Goal: Task Accomplishment & Management: Use online tool/utility

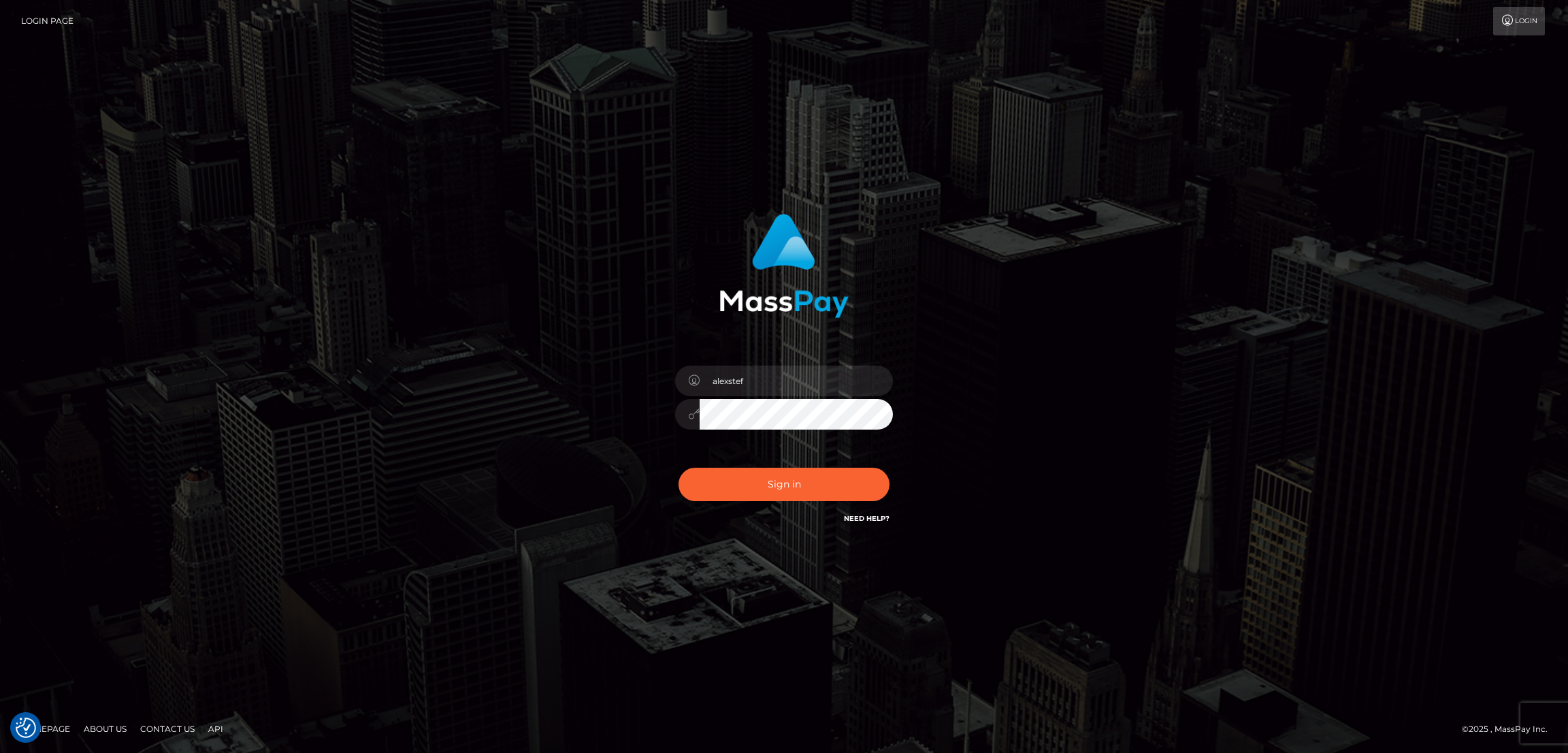
click at [726, 486] on button "Sign in" at bounding box center [784, 484] width 211 height 33
type input "alexstef"
click at [730, 481] on button "Sign in" at bounding box center [784, 484] width 211 height 33
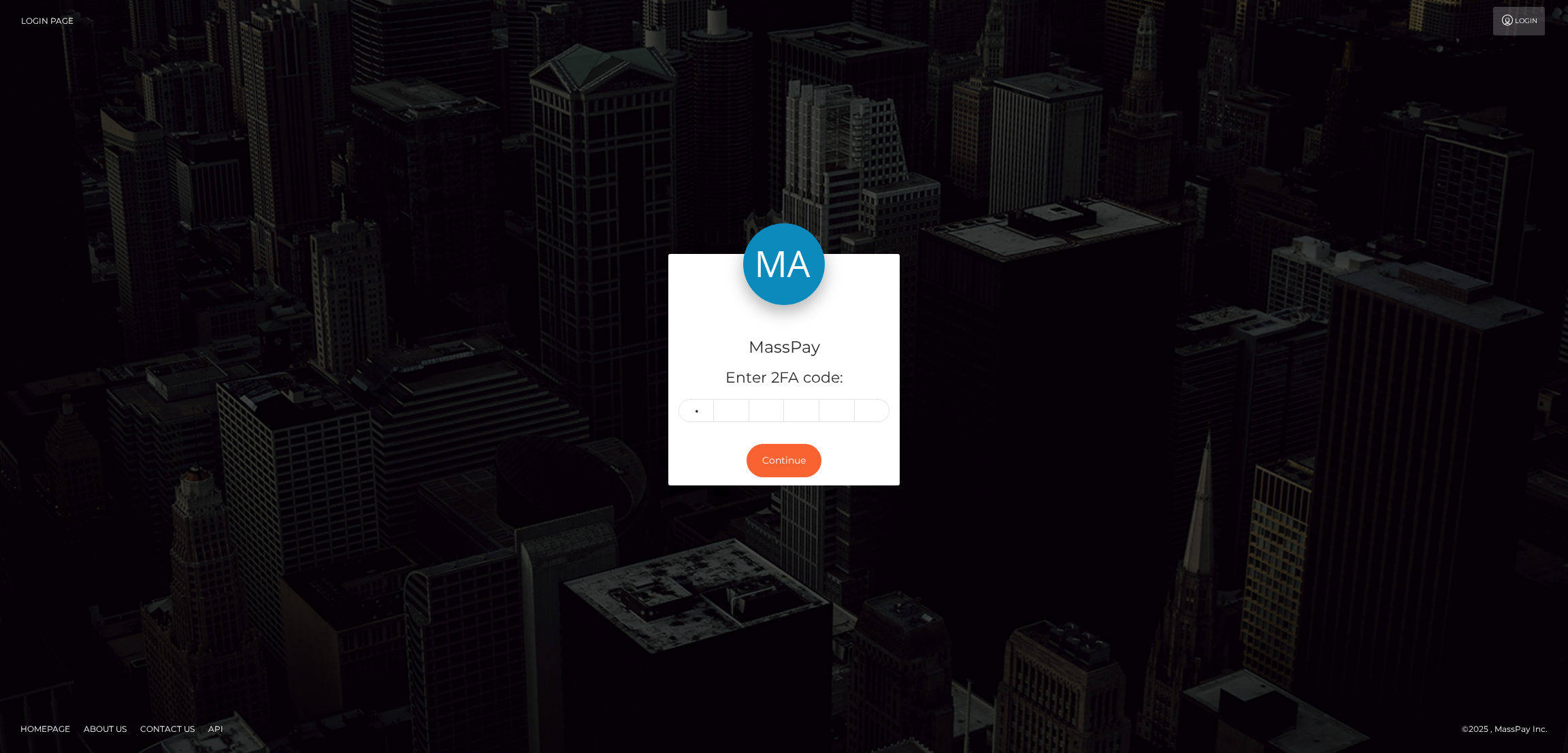
type input "2"
type input "4"
type input "9"
type input "0"
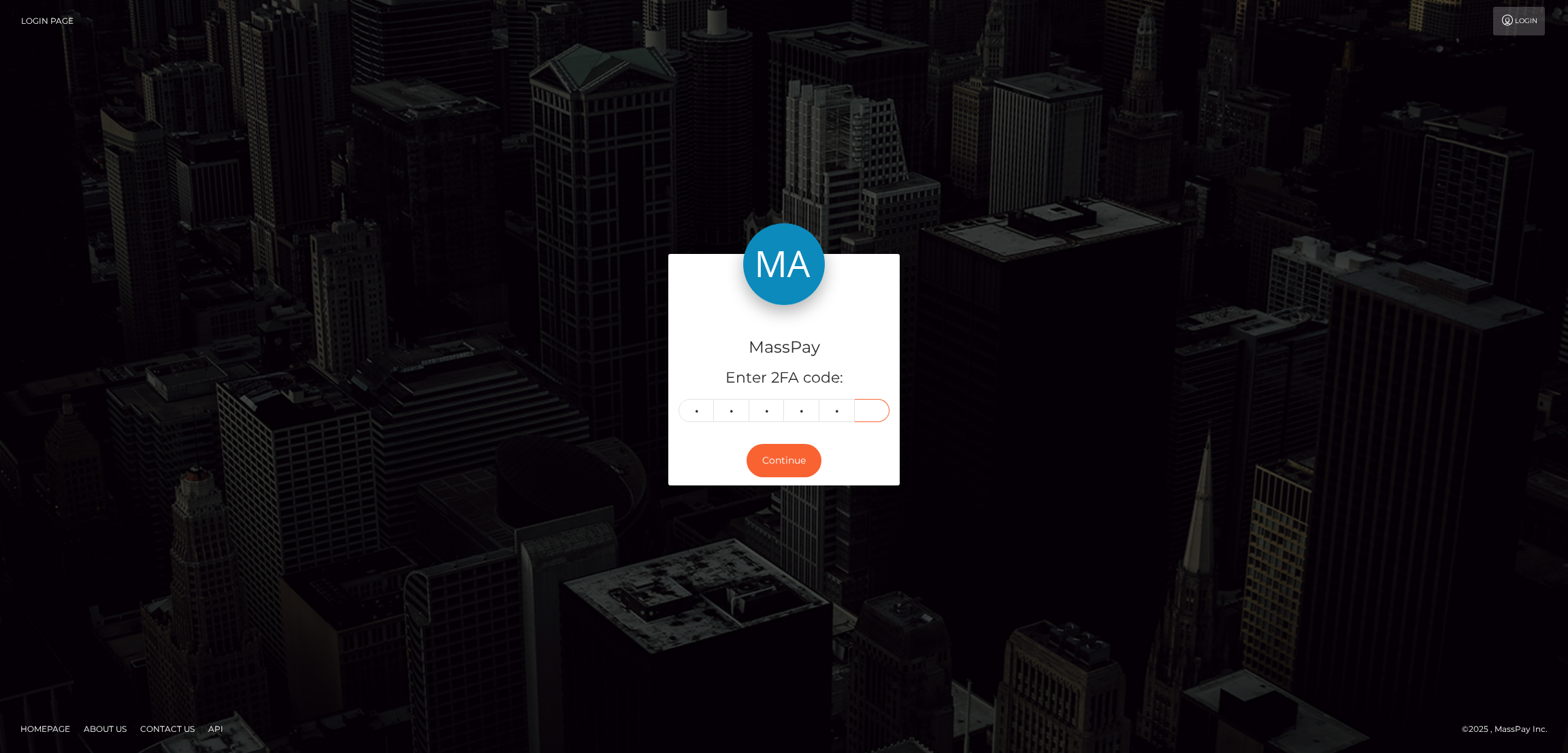
type input "2"
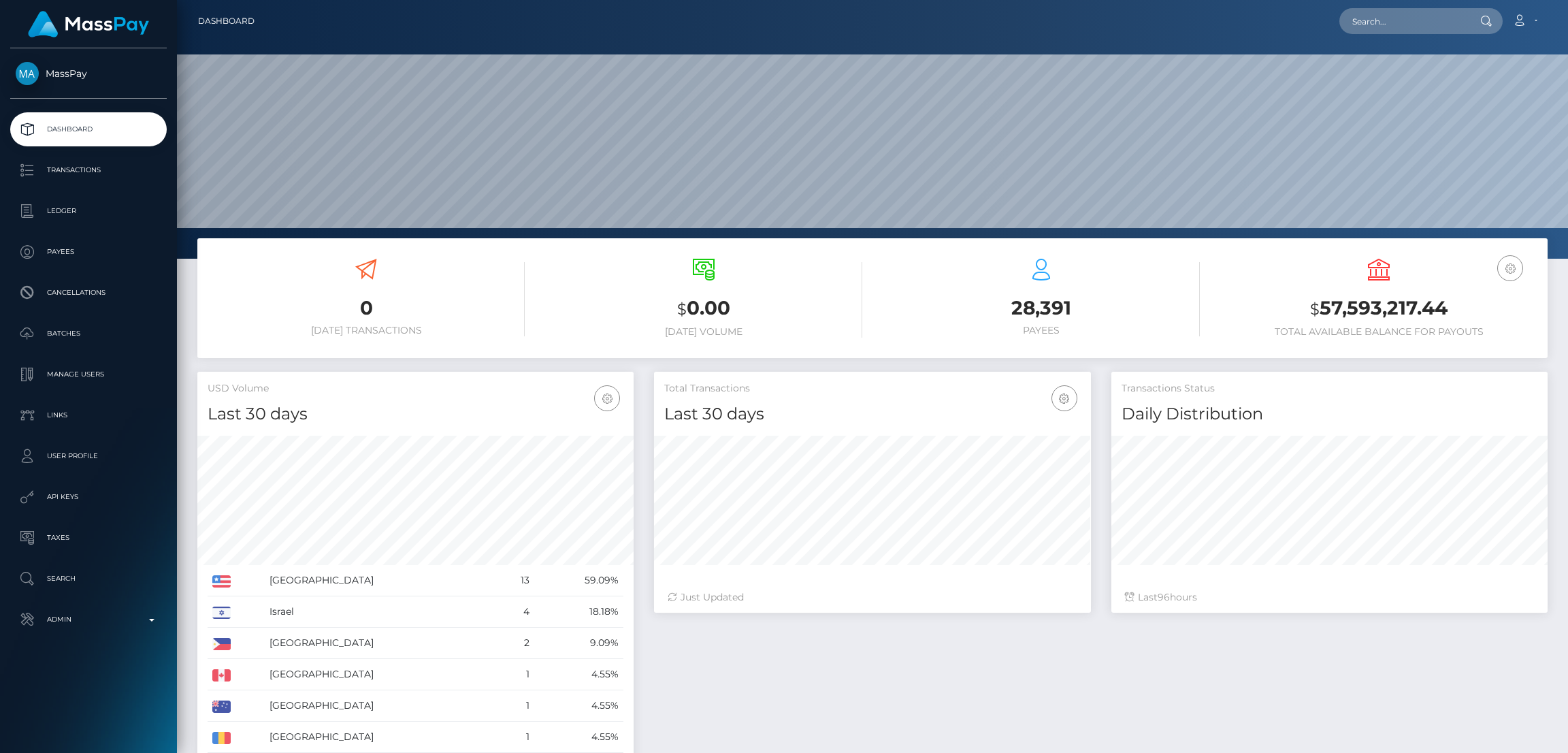
scroll to position [242, 436]
drag, startPoint x: 1411, startPoint y: 21, endPoint x: 1390, endPoint y: 21, distance: 21.0
click at [1411, 21] on input "text" at bounding box center [1403, 21] width 128 height 26
paste input "poact_7KNPJxzf6HZL"
type input "poact_7KNPJxzf6HZL"
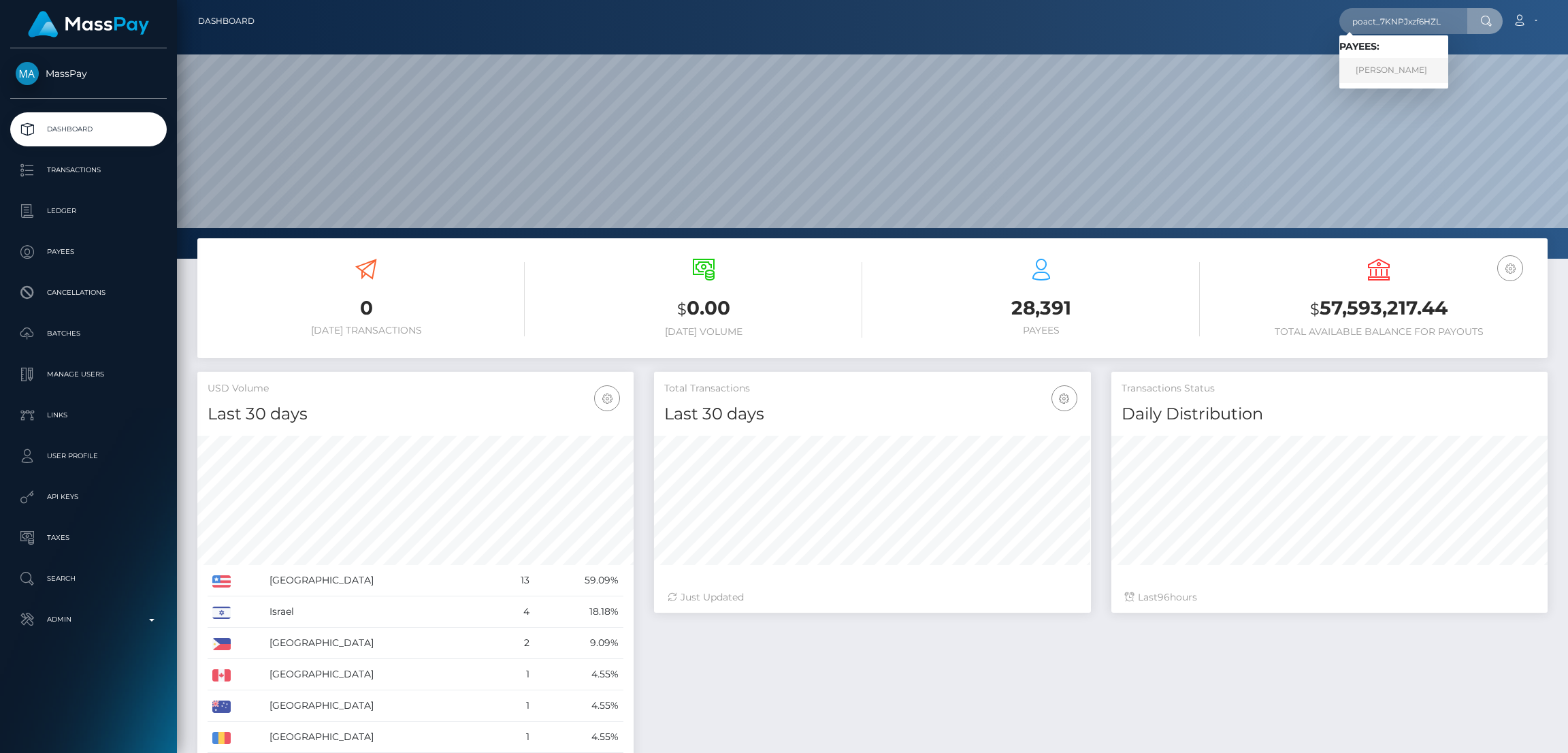
click at [1405, 70] on link "mudasir agro" at bounding box center [1394, 70] width 109 height 26
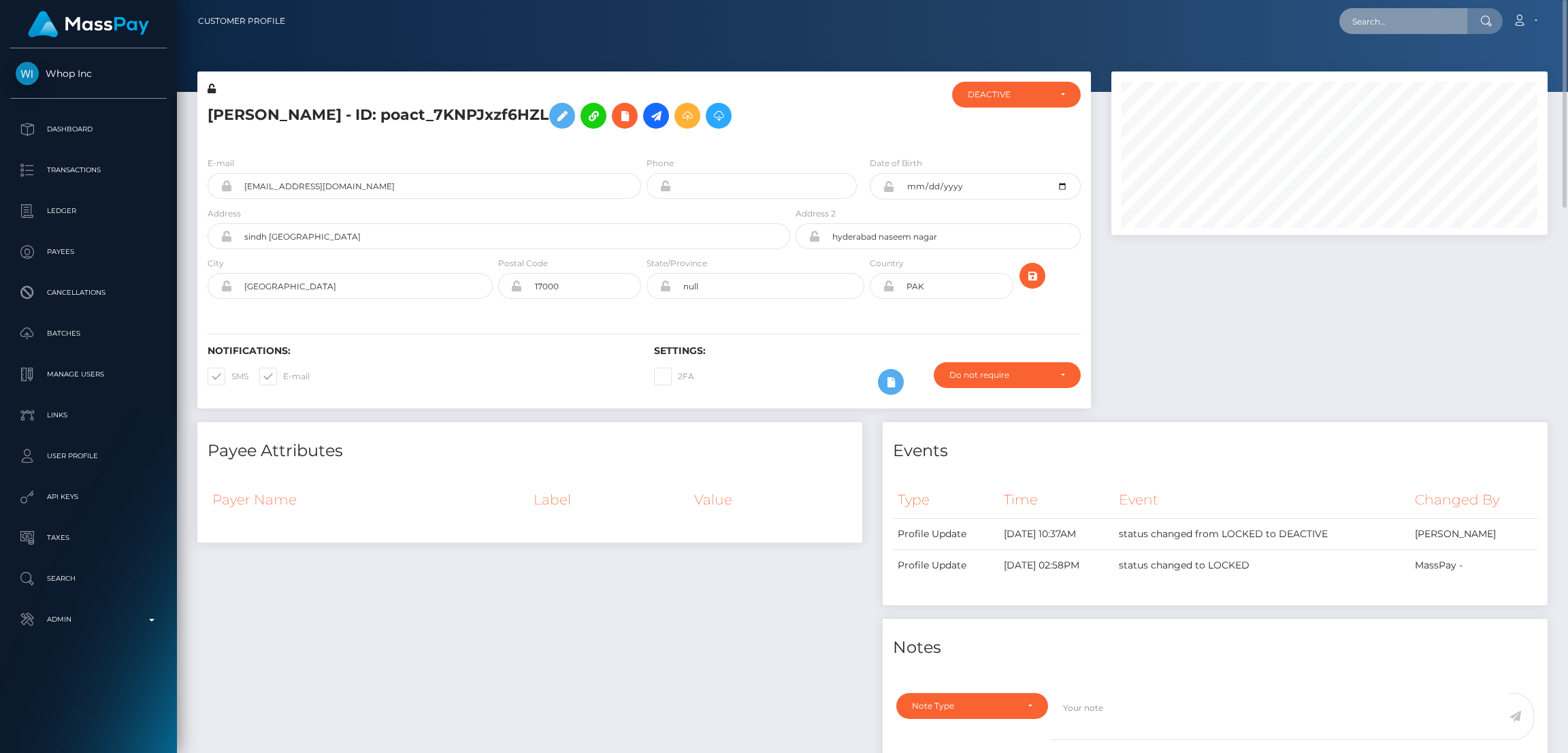
click at [1354, 21] on input "text" at bounding box center [1403, 21] width 128 height 26
paste input "poact_dFaHw9KeWjjE"
type input "poact_dFaHw9KeWjjE"
click at [1424, 62] on link "[PERSON_NAME]" at bounding box center [1394, 70] width 109 height 26
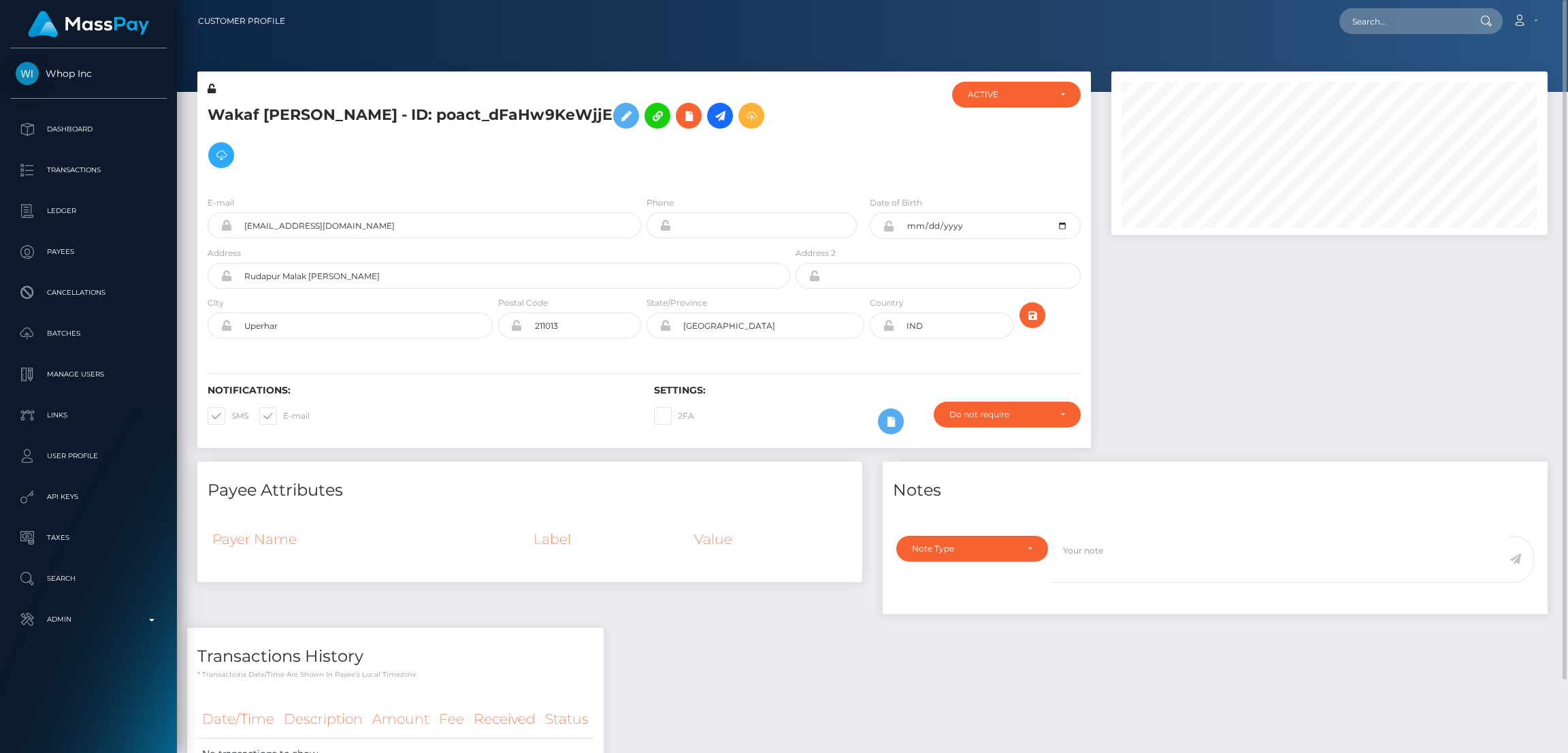
scroll to position [163, 436]
click at [1391, 26] on input "text" at bounding box center [1403, 21] width 128 height 26
paste input "poact_3R0GrIu40RUK"
type input "poact_3R0GrIu40RUK"
click at [1409, 64] on link "Abhijeet Ravatale" at bounding box center [1394, 70] width 109 height 26
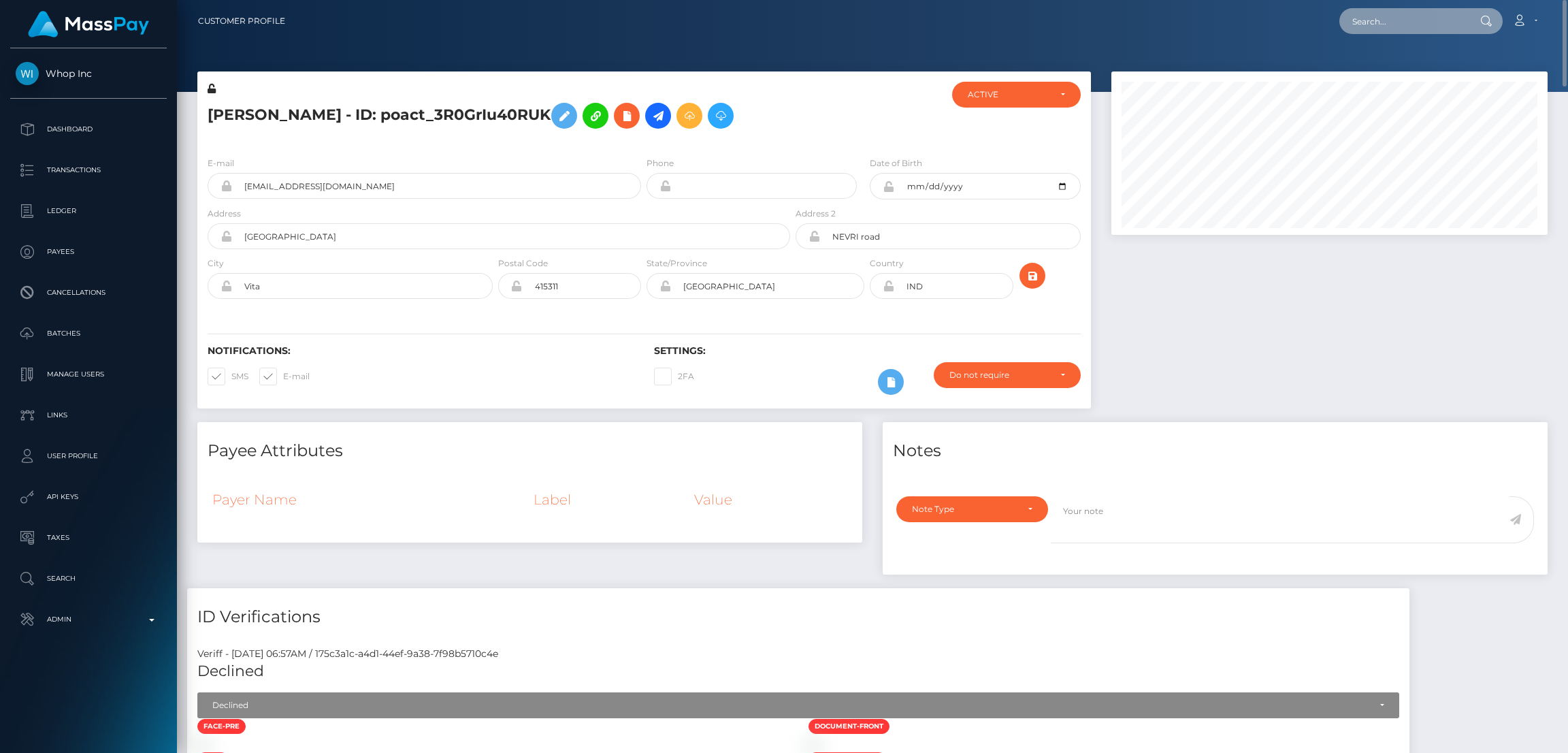
click at [1391, 10] on input "text" at bounding box center [1403, 21] width 128 height 26
paste input "clemr.freelance@gmail.com"
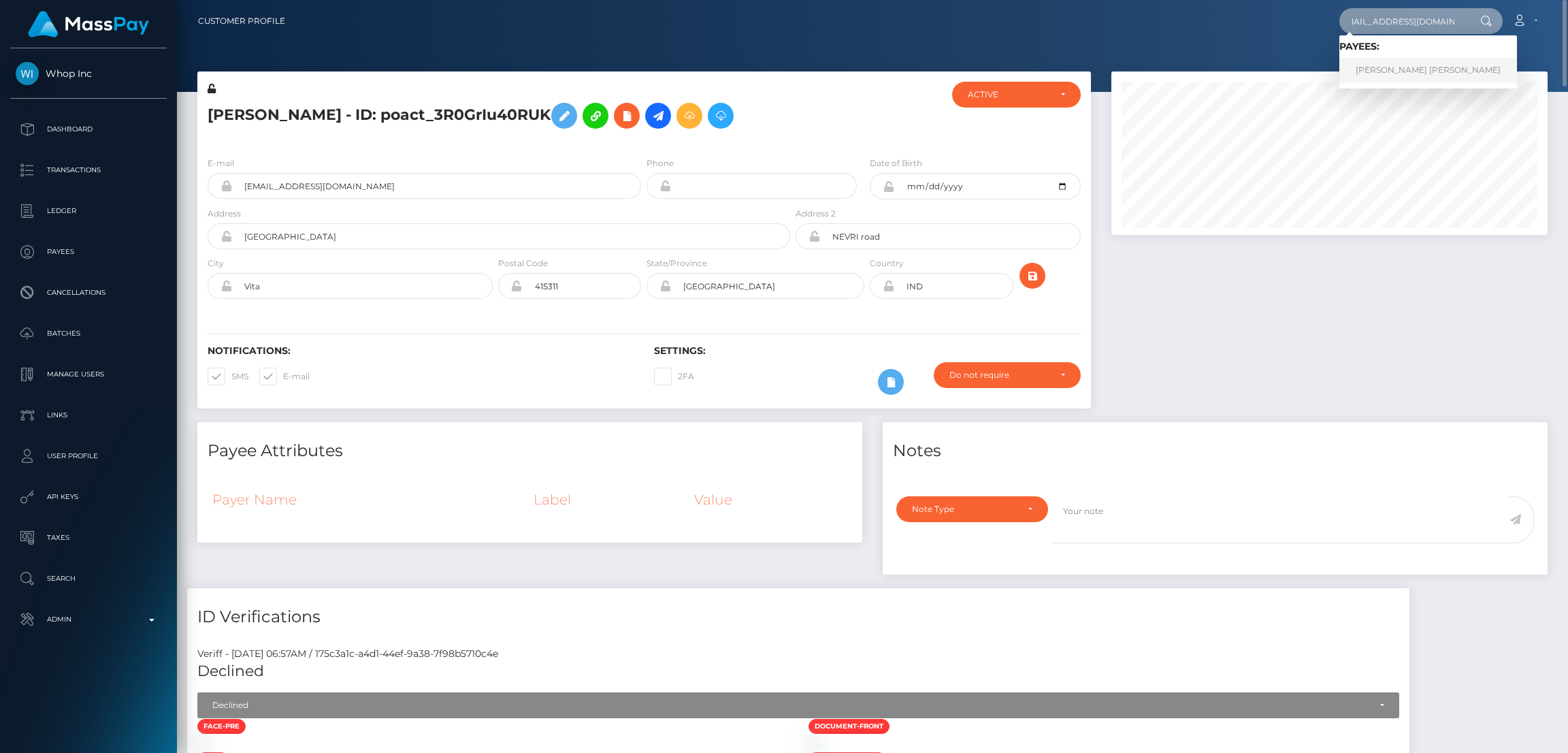
type input "clemr.freelance@gmail.com"
click at [1390, 66] on link "Clemence Stephanie Retout" at bounding box center [1428, 70] width 177 height 26
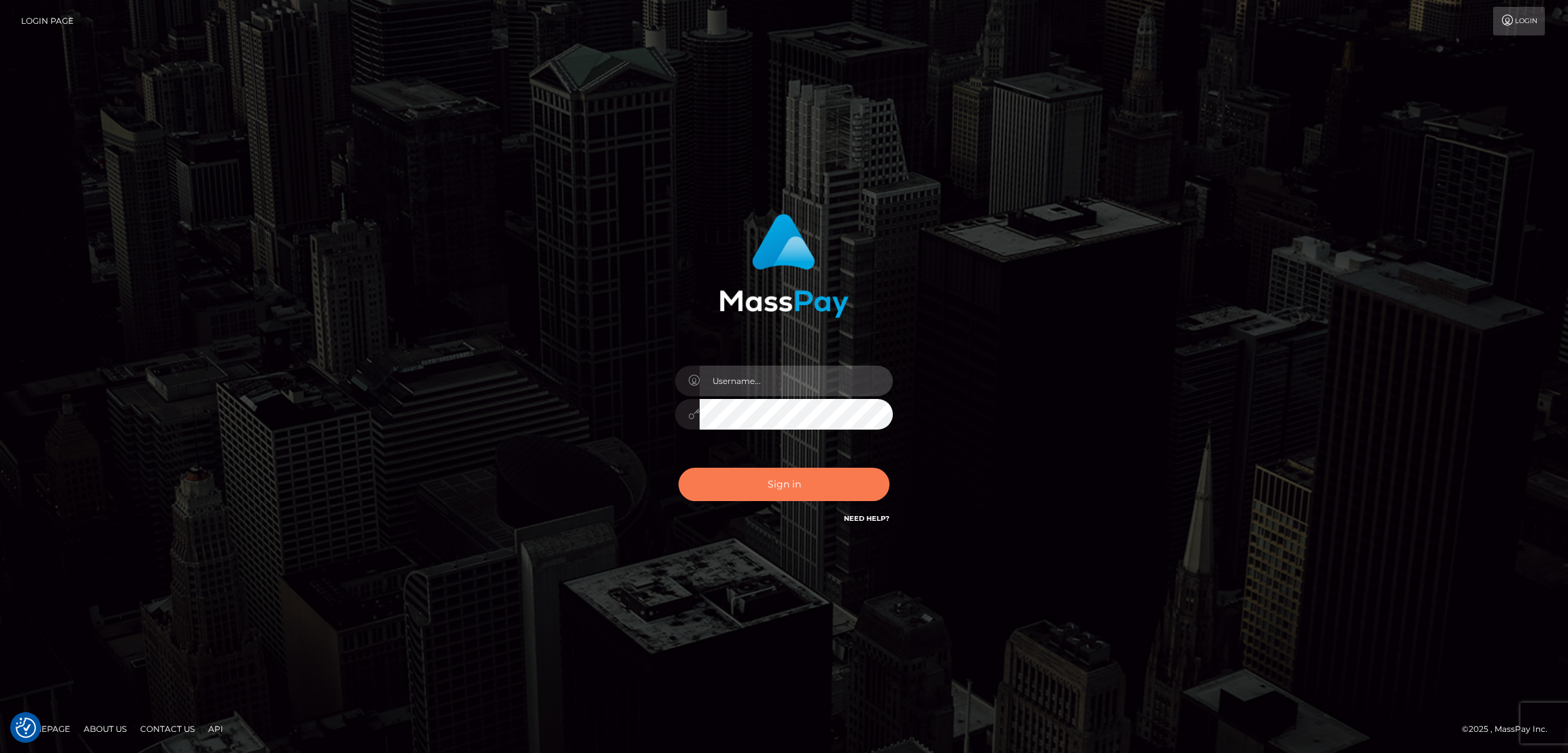
type input "alexstef"
click at [790, 479] on button "Sign in" at bounding box center [784, 484] width 211 height 33
type input "alexstef"
click at [775, 479] on button "Sign in" at bounding box center [784, 484] width 211 height 33
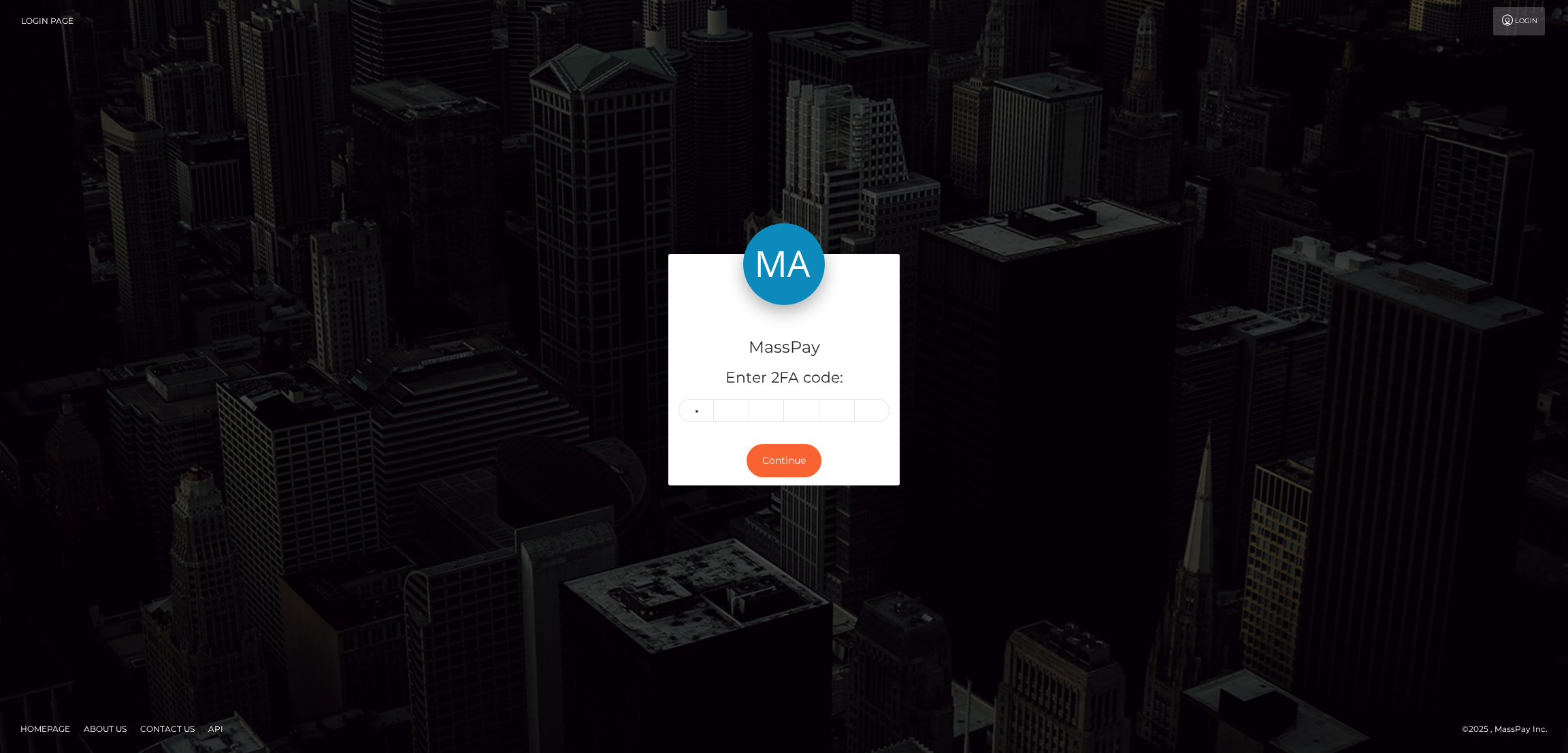
type input "5"
type input "7"
type input "3"
type input "7"
type input "8"
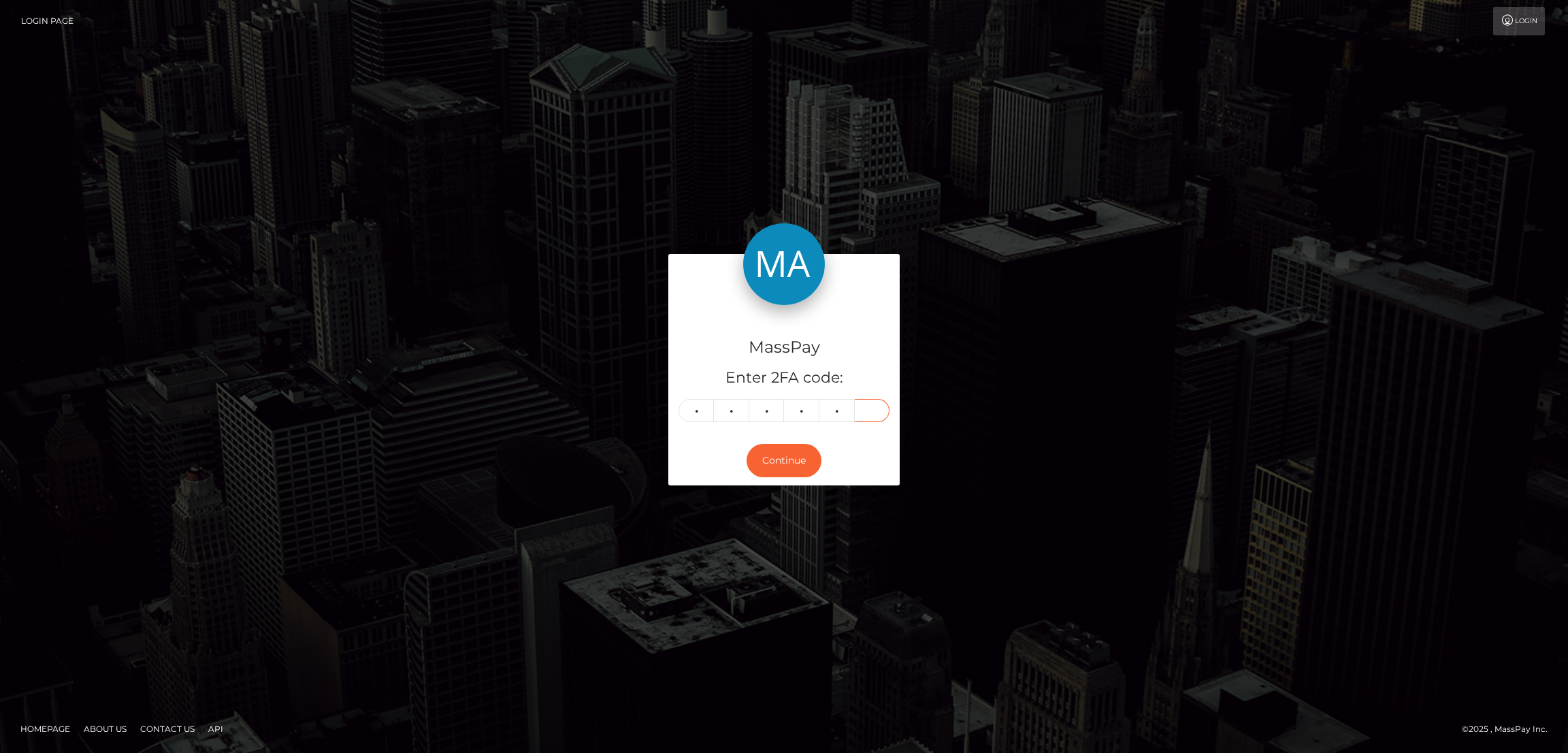
type input "4"
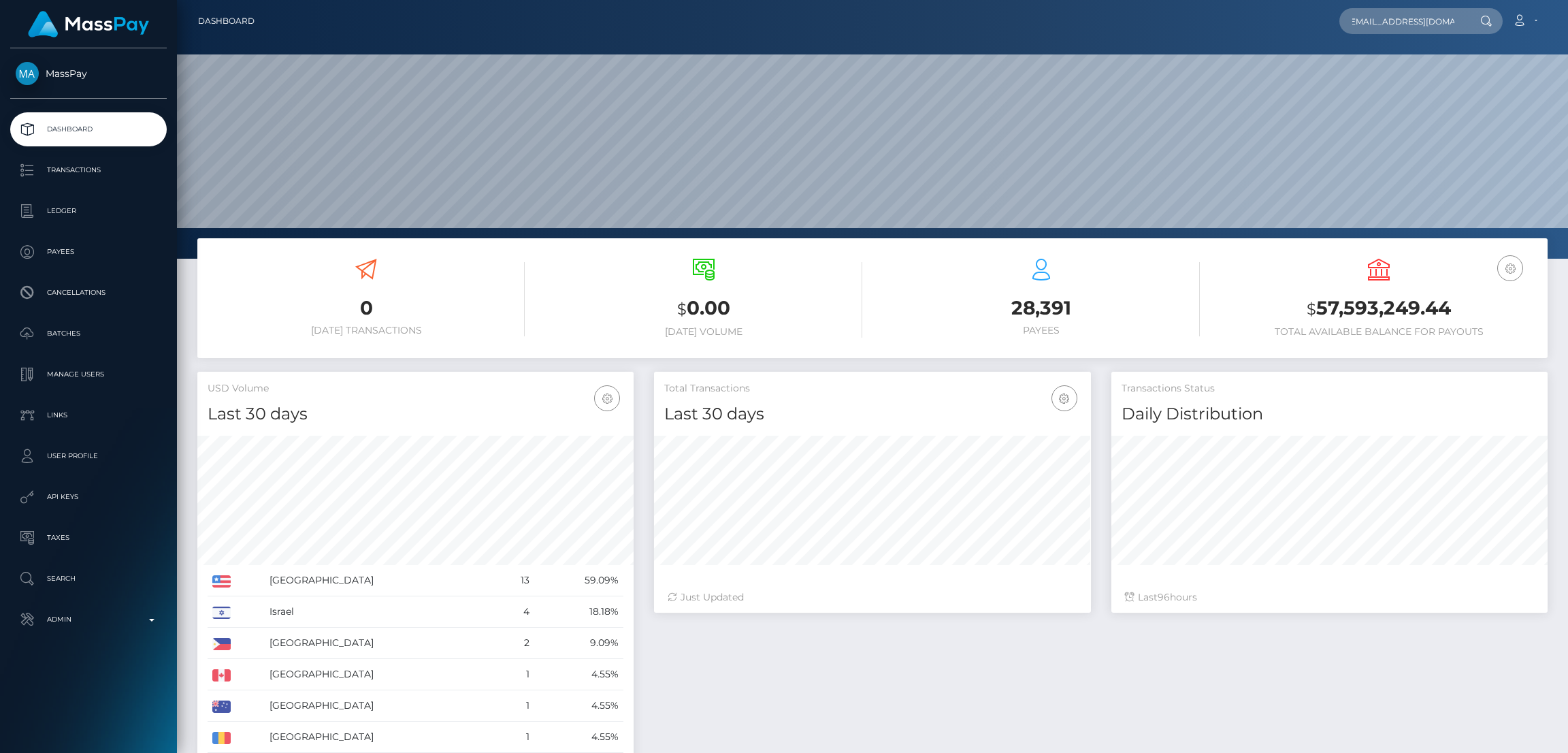
scroll to position [242, 436]
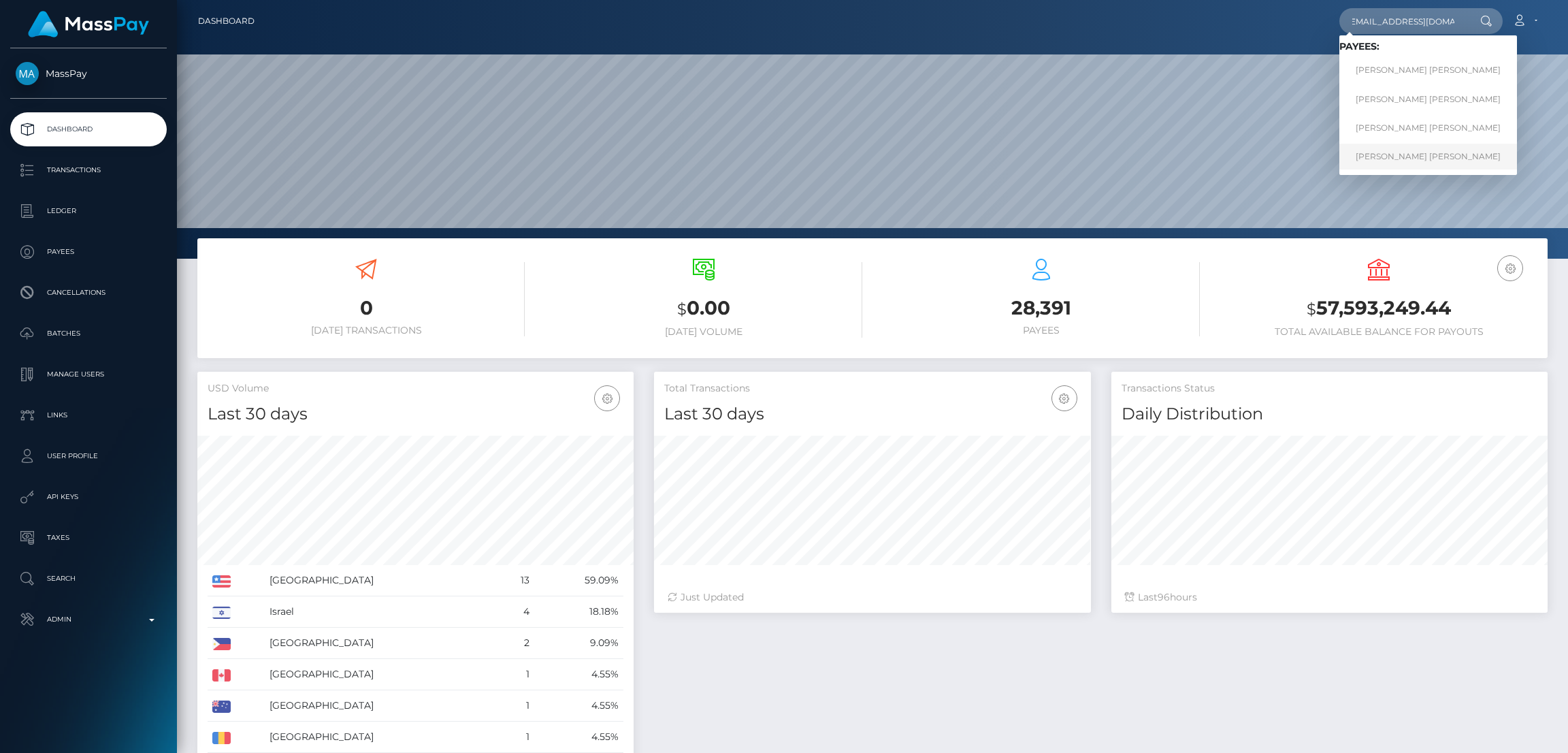
type input "iamarielanne@gmail.com"
click at [1380, 153] on link "Mark Joe Varga Melendrez" at bounding box center [1428, 156] width 177 height 26
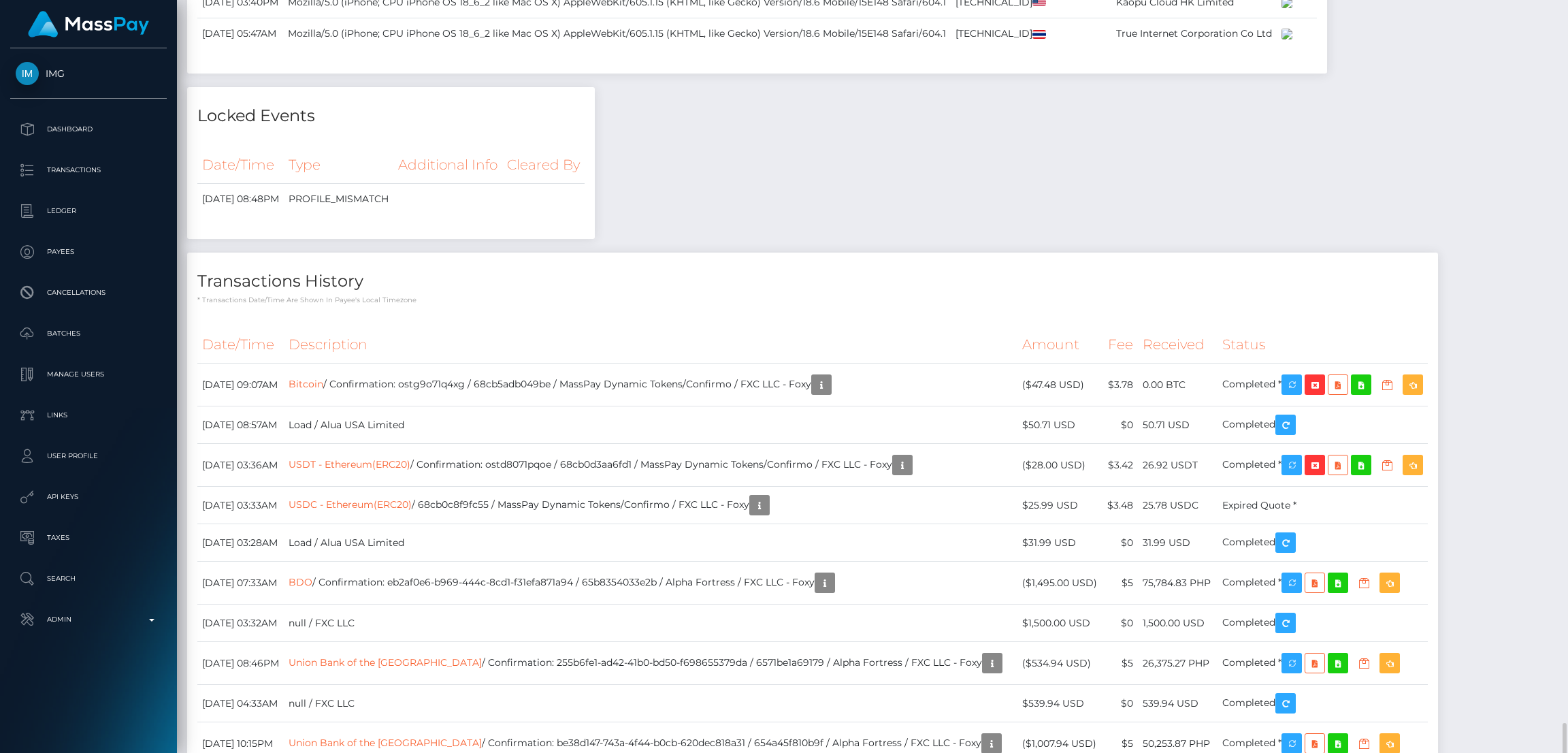
scroll to position [3267, 0]
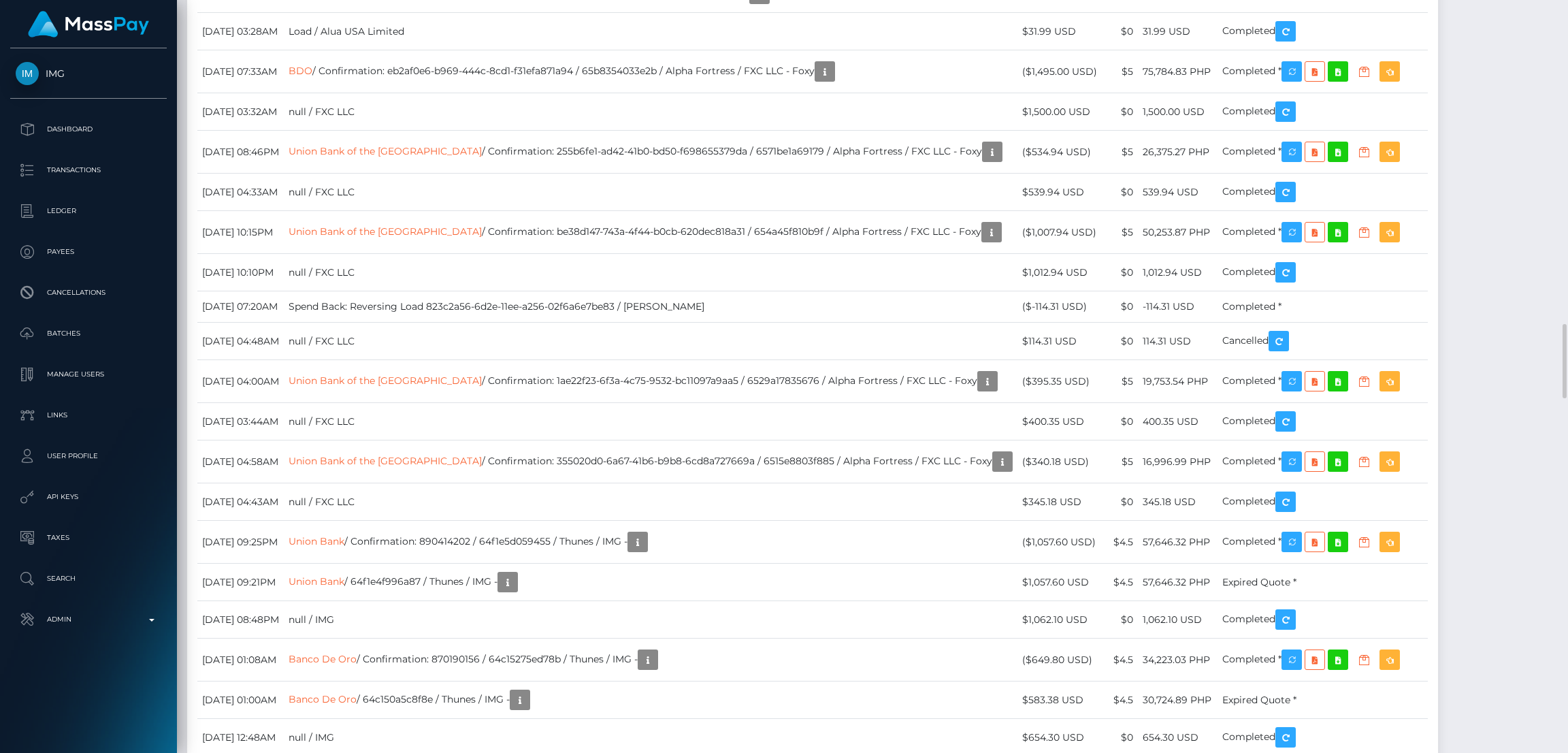
copy td "ostg9o71q4xg"
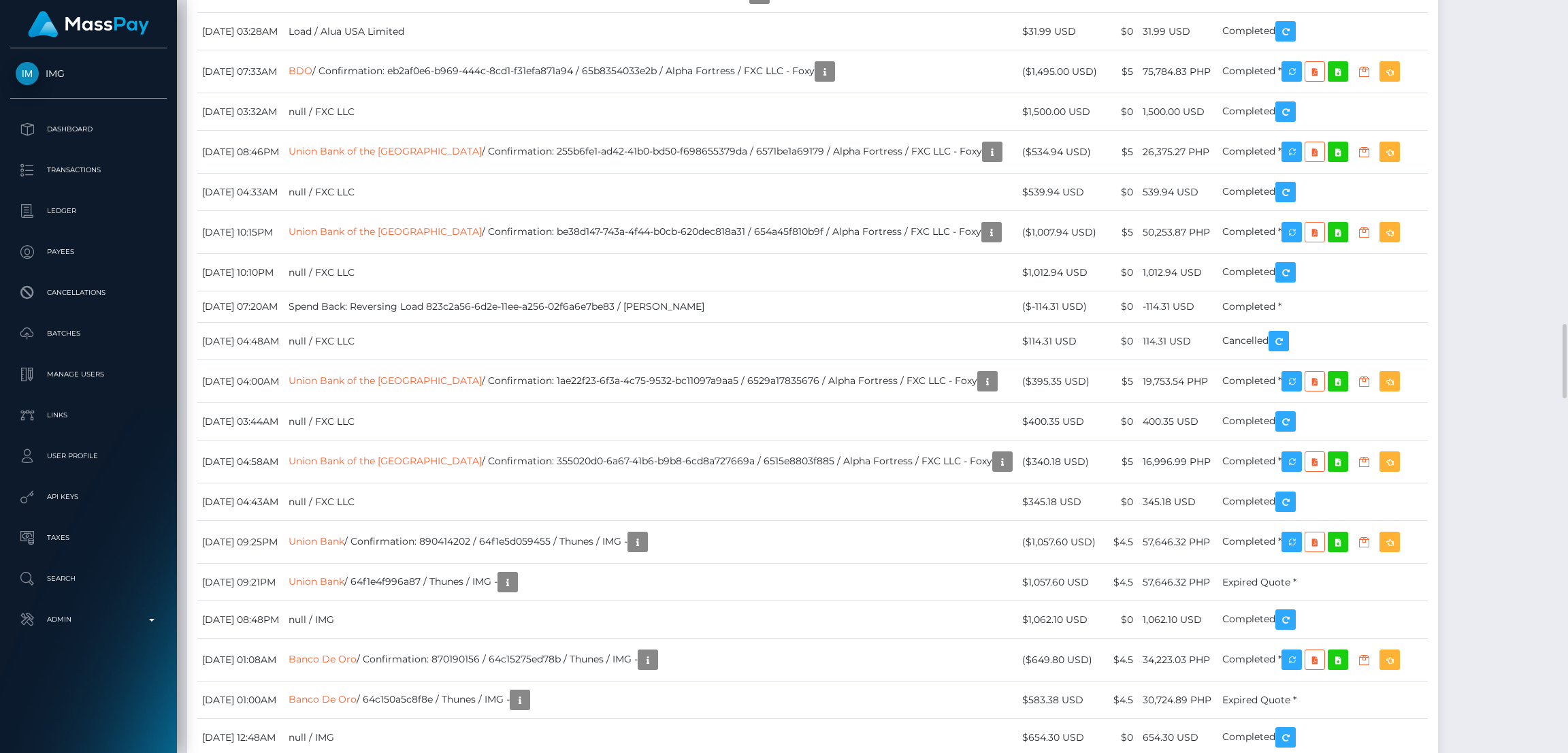
copy td "ostd8071pqoe"
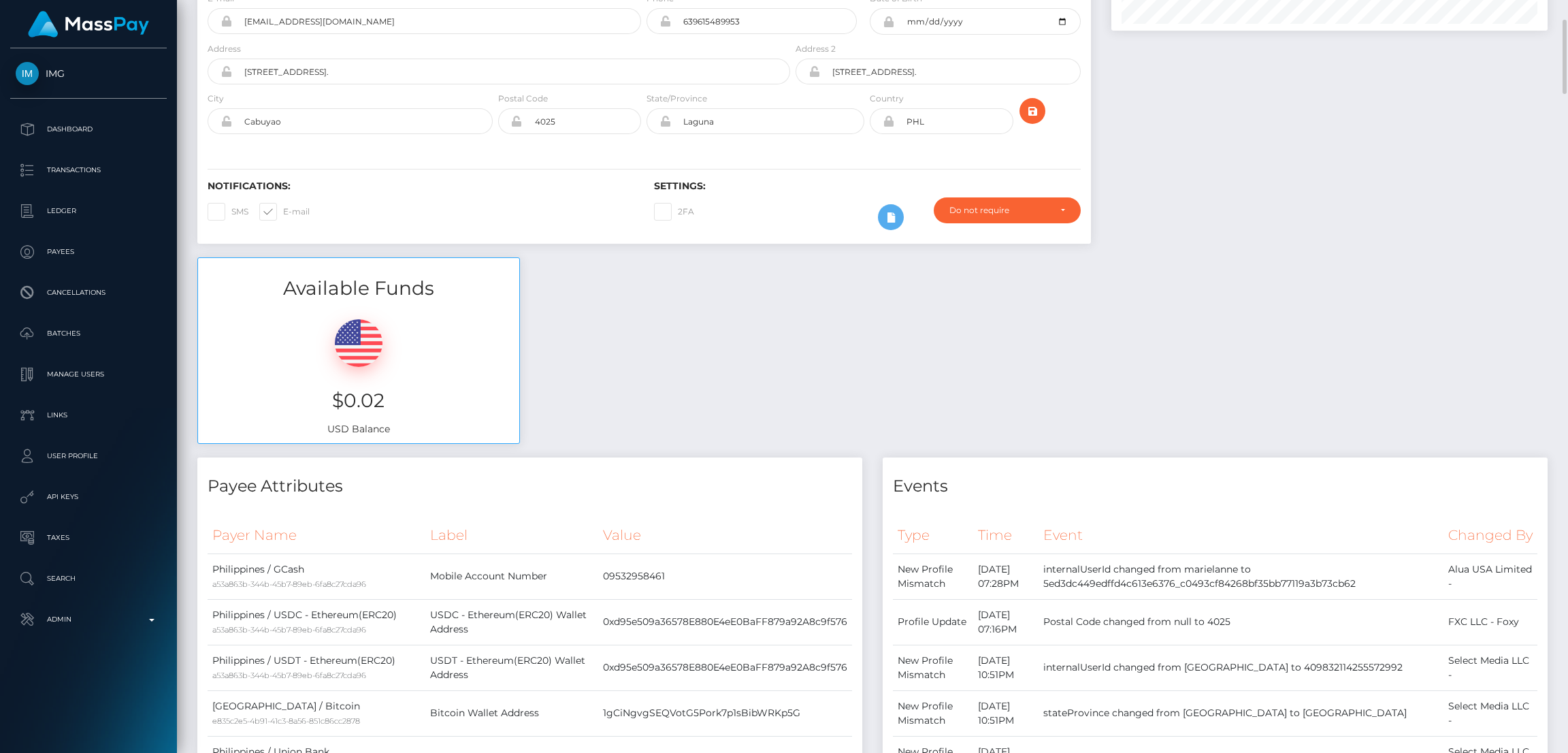
scroll to position [0, 0]
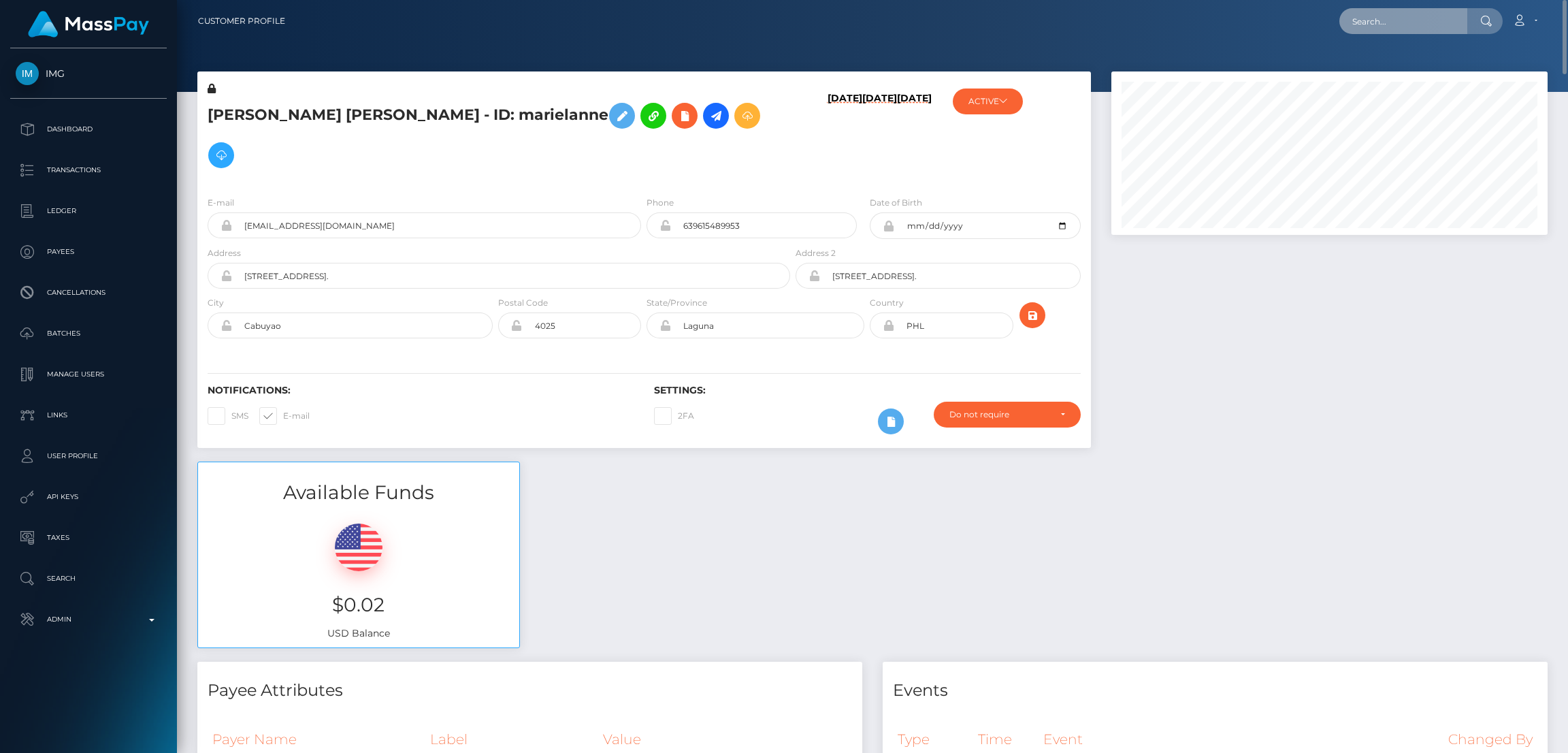
click at [1381, 30] on input "text" at bounding box center [1403, 21] width 128 height 26
paste input "FZCO / ENZO SERGE ROBERT JOFFRE"
click at [1370, 18] on input "FZCO / ENZO SERGE ROBERT JOFFRE" at bounding box center [1403, 21] width 128 height 26
paste input "poact_EdMkF6KVCPyo"
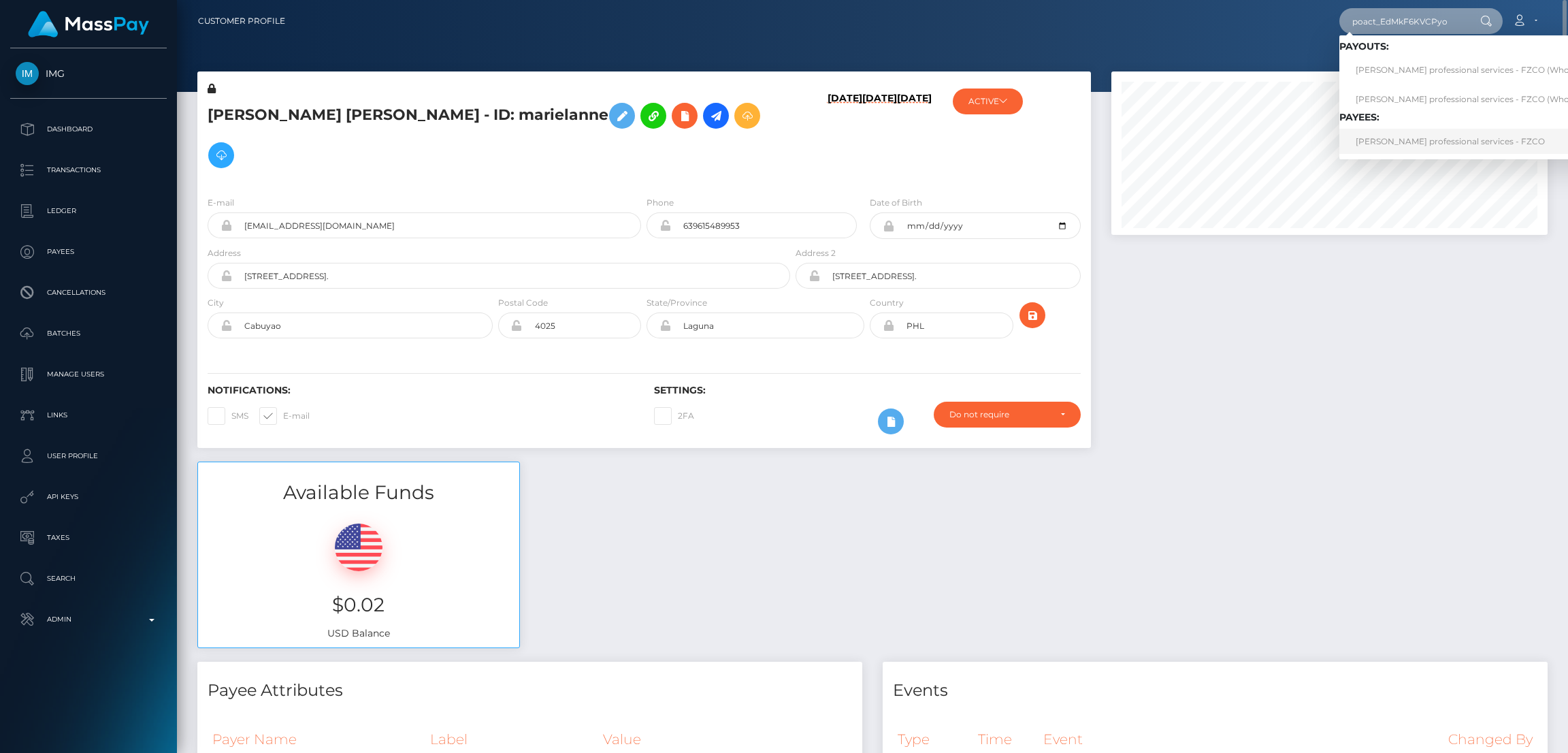
type input "poact_EdMkF6KVCPyo"
click at [1386, 138] on link "Enzo leer professional services - FZCO" at bounding box center [1478, 141] width 277 height 26
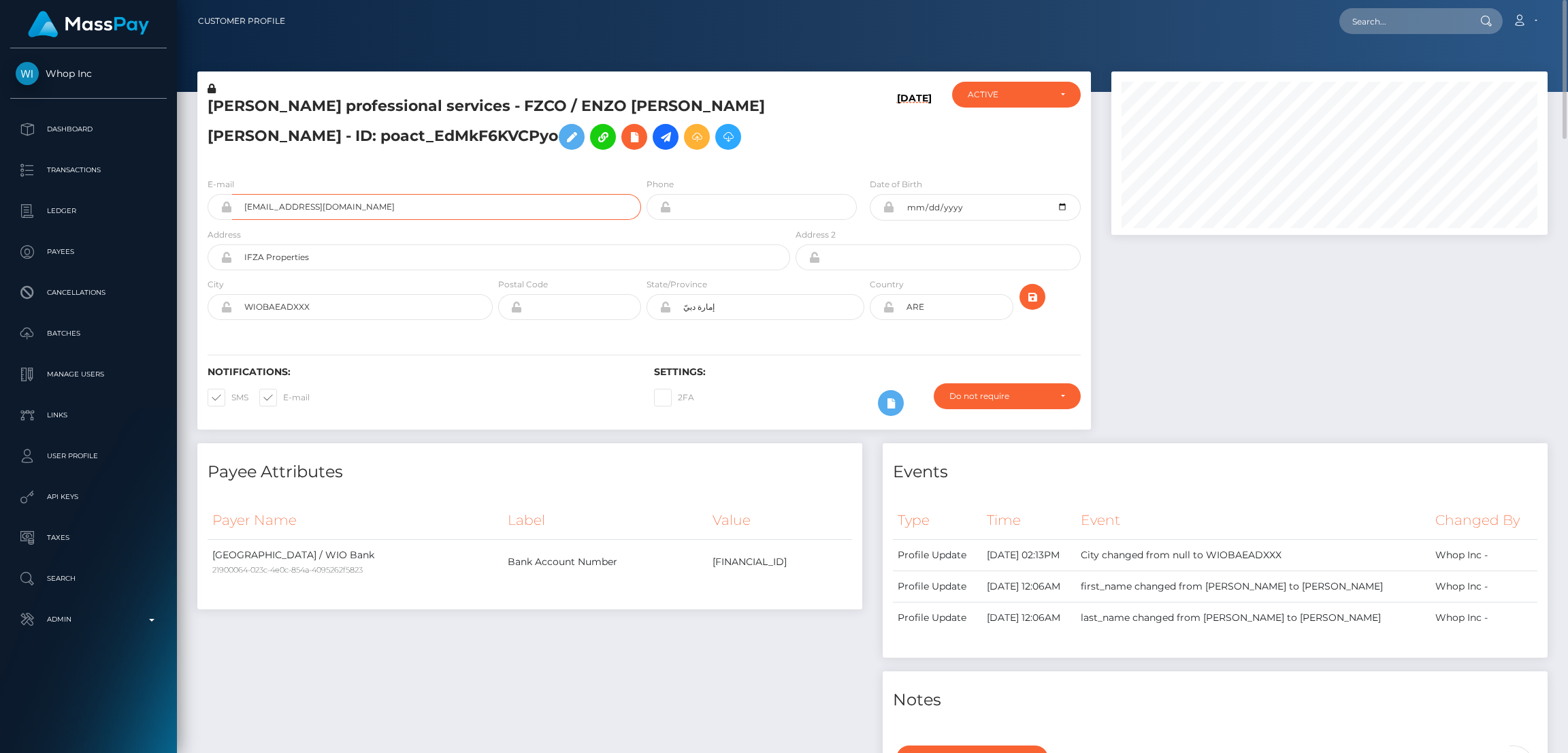
click at [454, 210] on input "[EMAIL_ADDRESS][DOMAIN_NAME]" at bounding box center [436, 207] width 409 height 26
click at [518, 211] on input "[EMAIL_ADDRESS][DOMAIN_NAME]" at bounding box center [436, 207] width 409 height 26
click at [1270, 254] on div at bounding box center [1329, 257] width 457 height 372
click at [1373, 23] on input "text" at bounding box center [1403, 21] width 128 height 26
paste input "poact_dFaHw9KeWjjE"
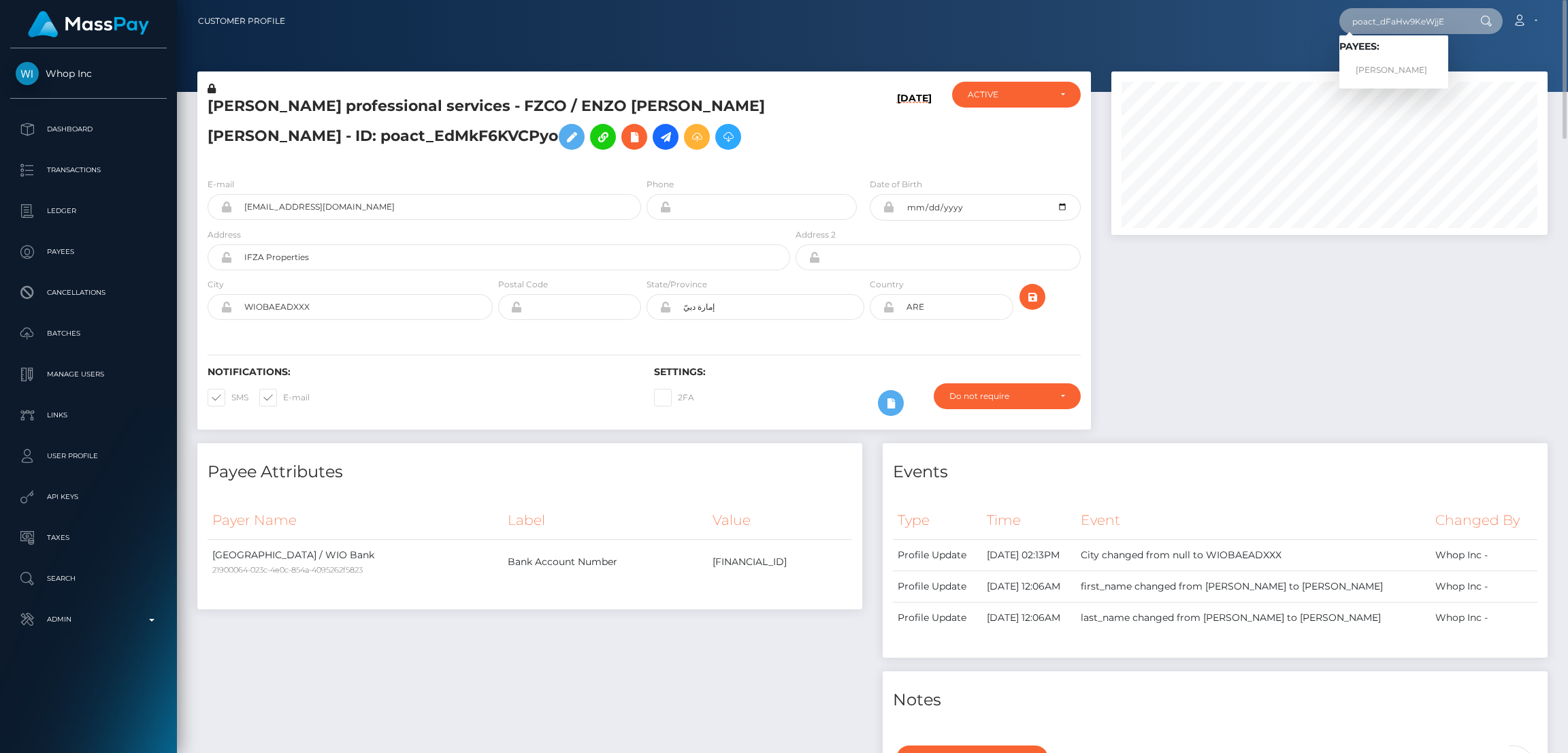
type input "poact_dFaHw9KeWjjE"
click at [1418, 64] on link "[PERSON_NAME]" at bounding box center [1394, 70] width 109 height 26
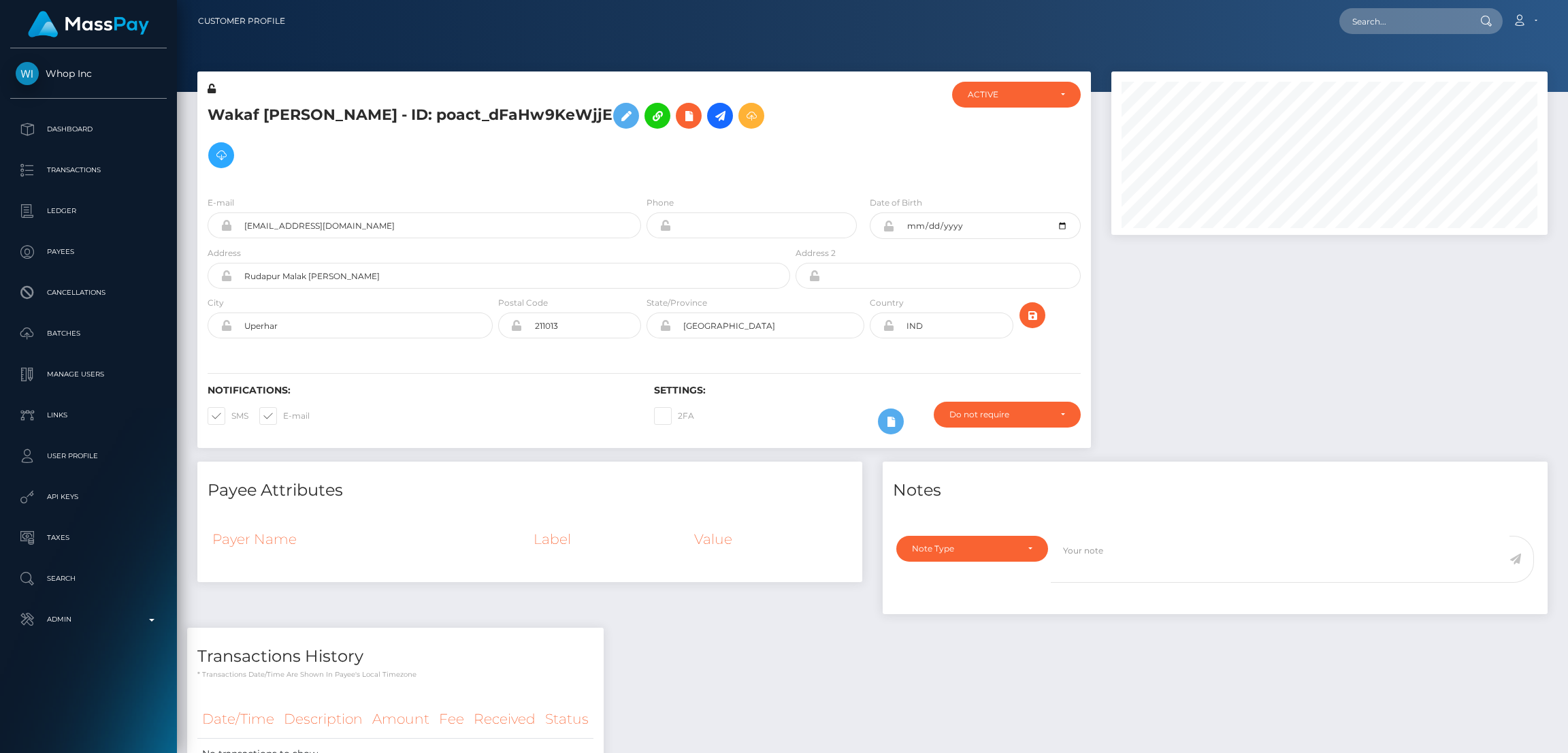
scroll to position [163, 436]
drag, startPoint x: 1387, startPoint y: 21, endPoint x: 1281, endPoint y: 23, distance: 106.0
click at [1387, 21] on input "text" at bounding box center [1403, 21] width 128 height 26
paste input "poact_dFaHw9KeWjjE"
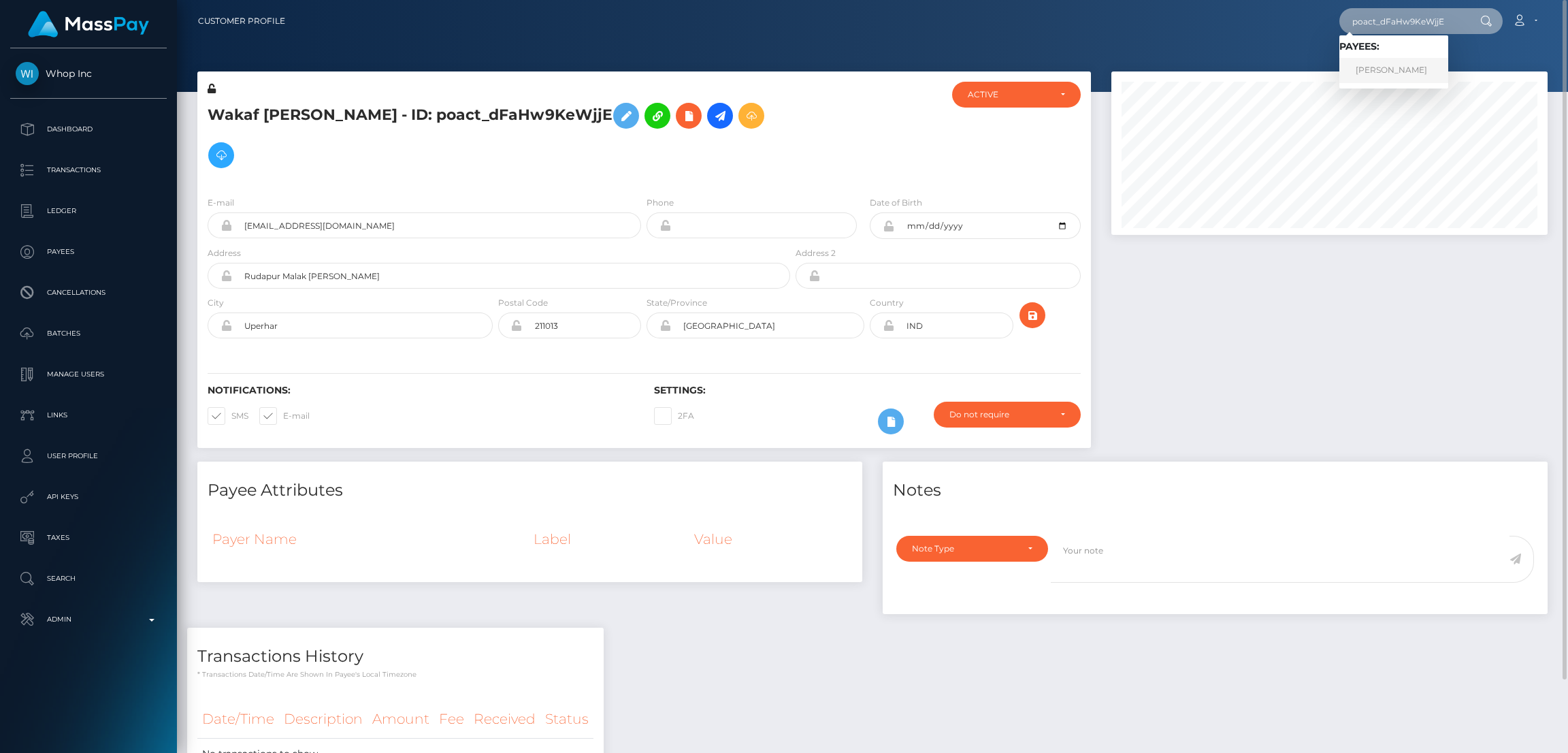
type input "poact_dFaHw9KeWjjE"
click at [1402, 71] on link "[PERSON_NAME]" at bounding box center [1394, 70] width 109 height 26
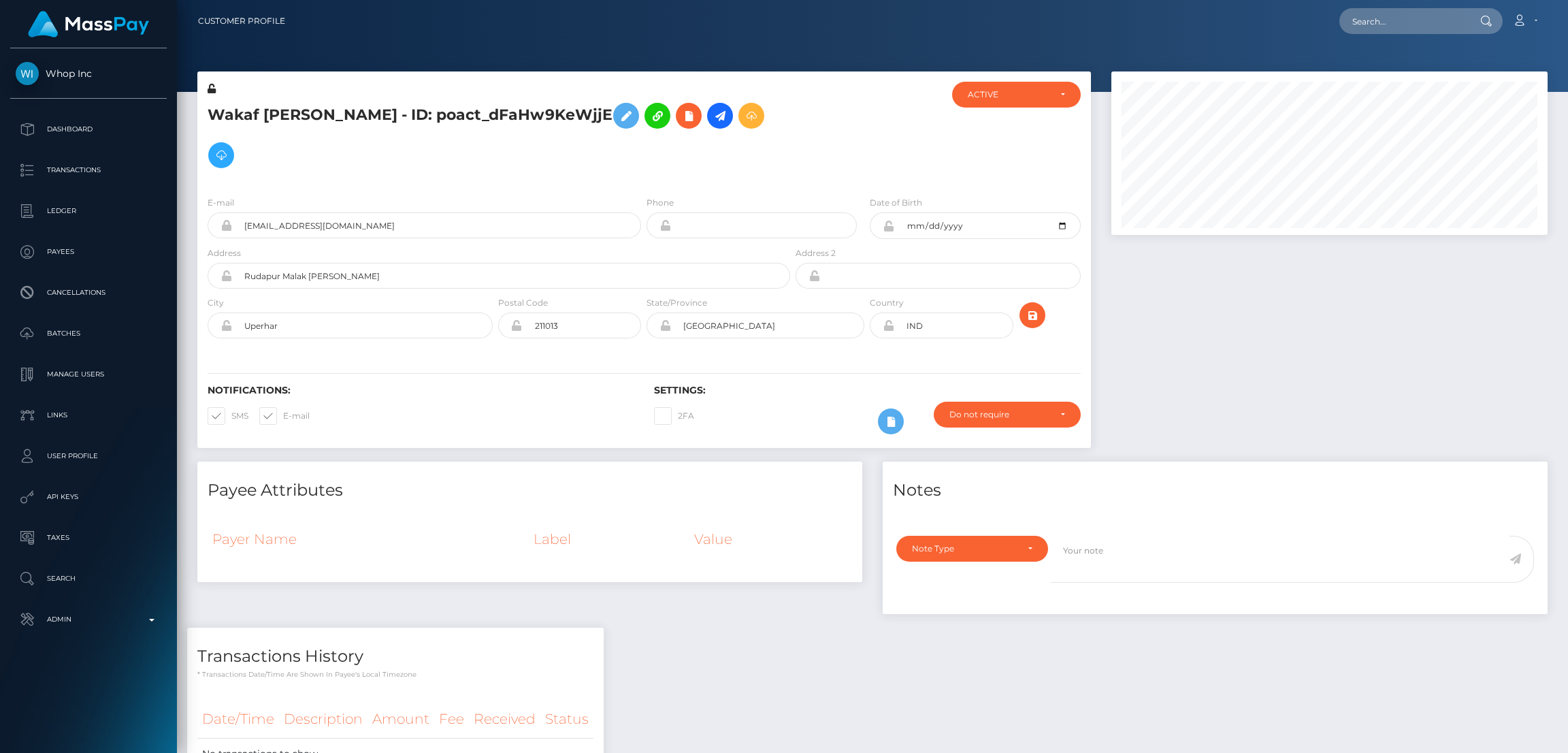
scroll to position [163, 436]
click at [681, 120] on icon at bounding box center [688, 116] width 16 height 17
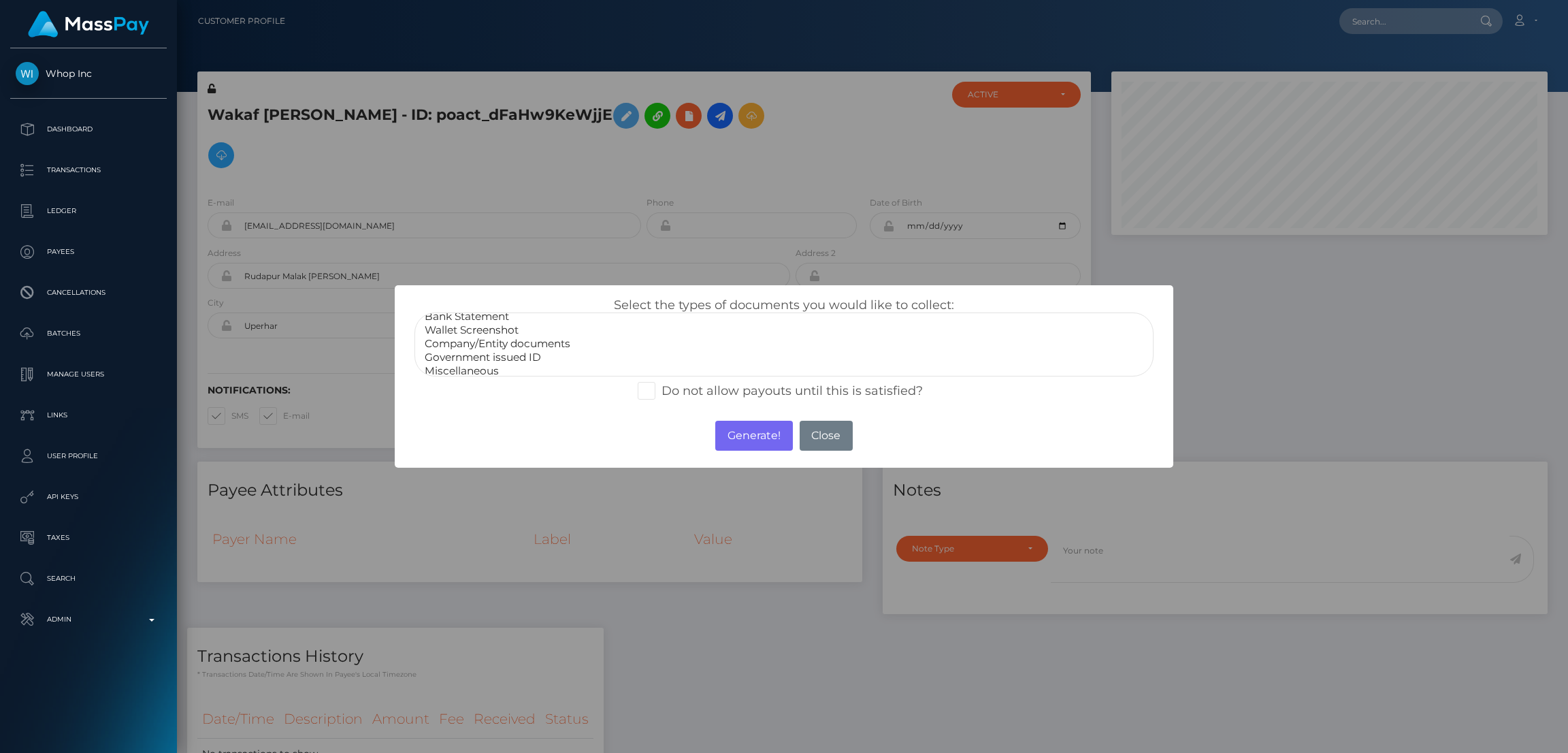
scroll to position [26, 0]
select select "Government issued ID"
click at [549, 352] on option "Government issued ID" at bounding box center [783, 353] width 721 height 13
drag, startPoint x: 738, startPoint y: 435, endPoint x: 1026, endPoint y: 83, distance: 454.8
click at [737, 435] on button "Generate!" at bounding box center [753, 436] width 77 height 30
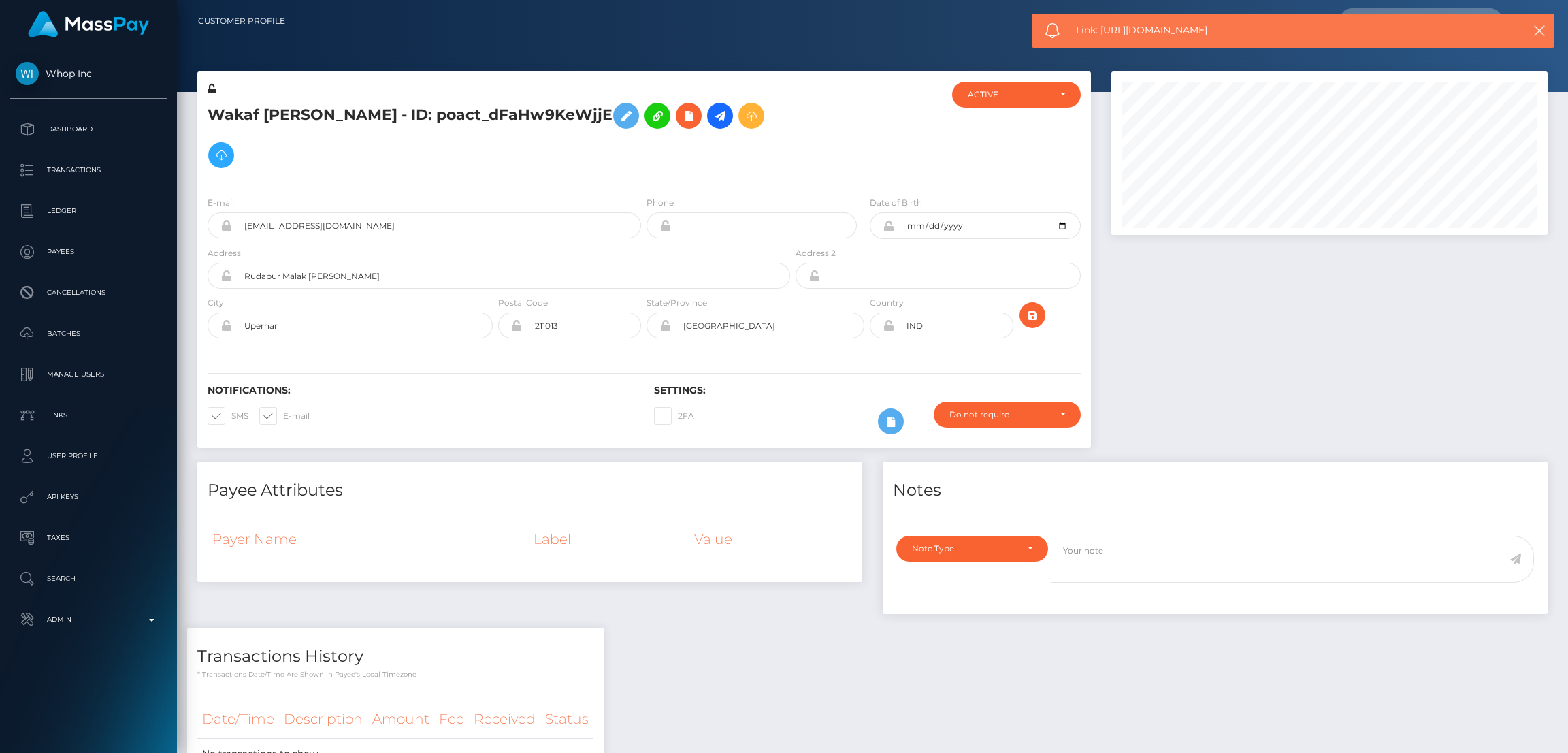
click at [1132, 30] on span "Link: [URL][DOMAIN_NAME]" at bounding box center [1283, 29] width 413 height 14
copy span "Link: [URL][DOMAIN_NAME]"
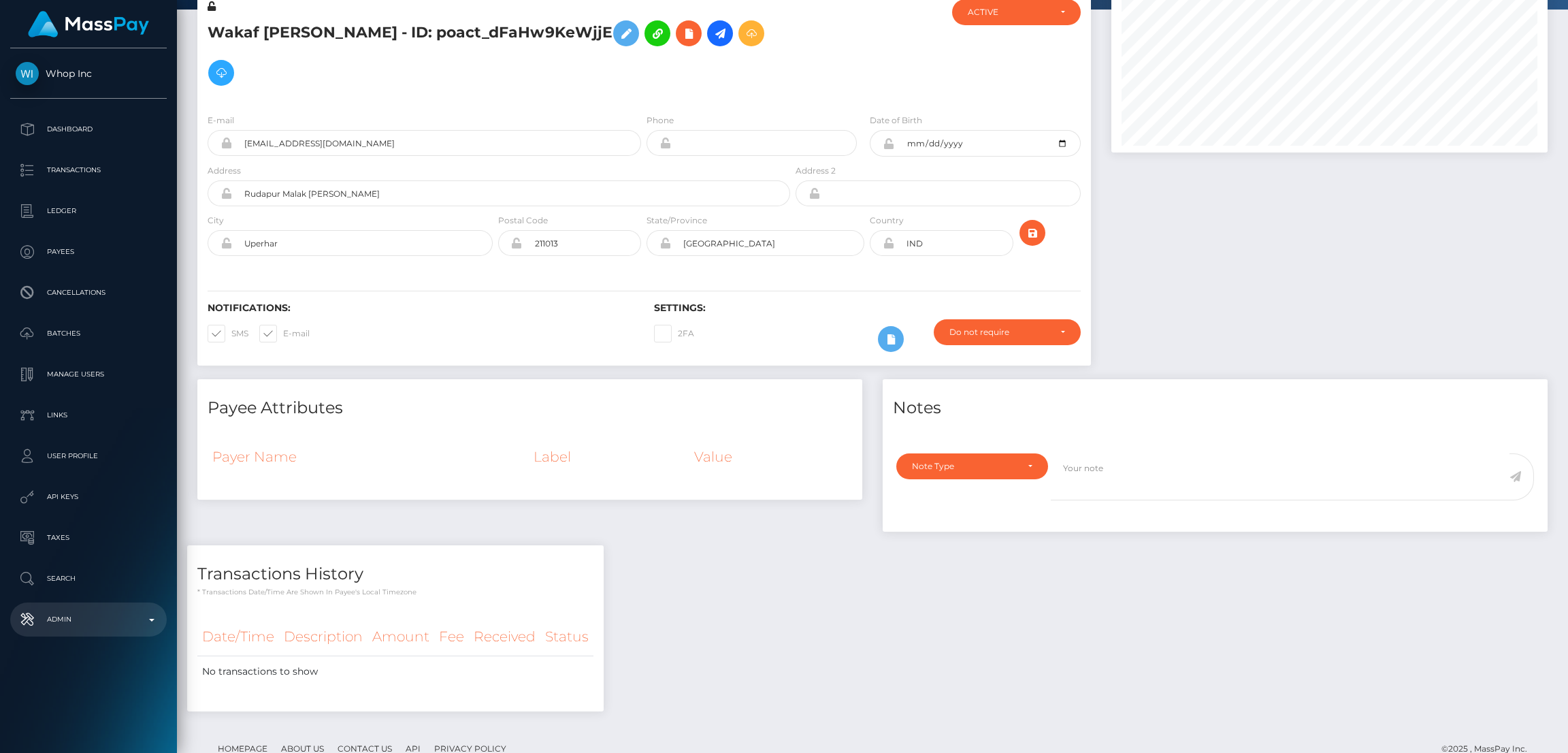
click at [82, 611] on p "Admin" at bounding box center [89, 619] width 146 height 21
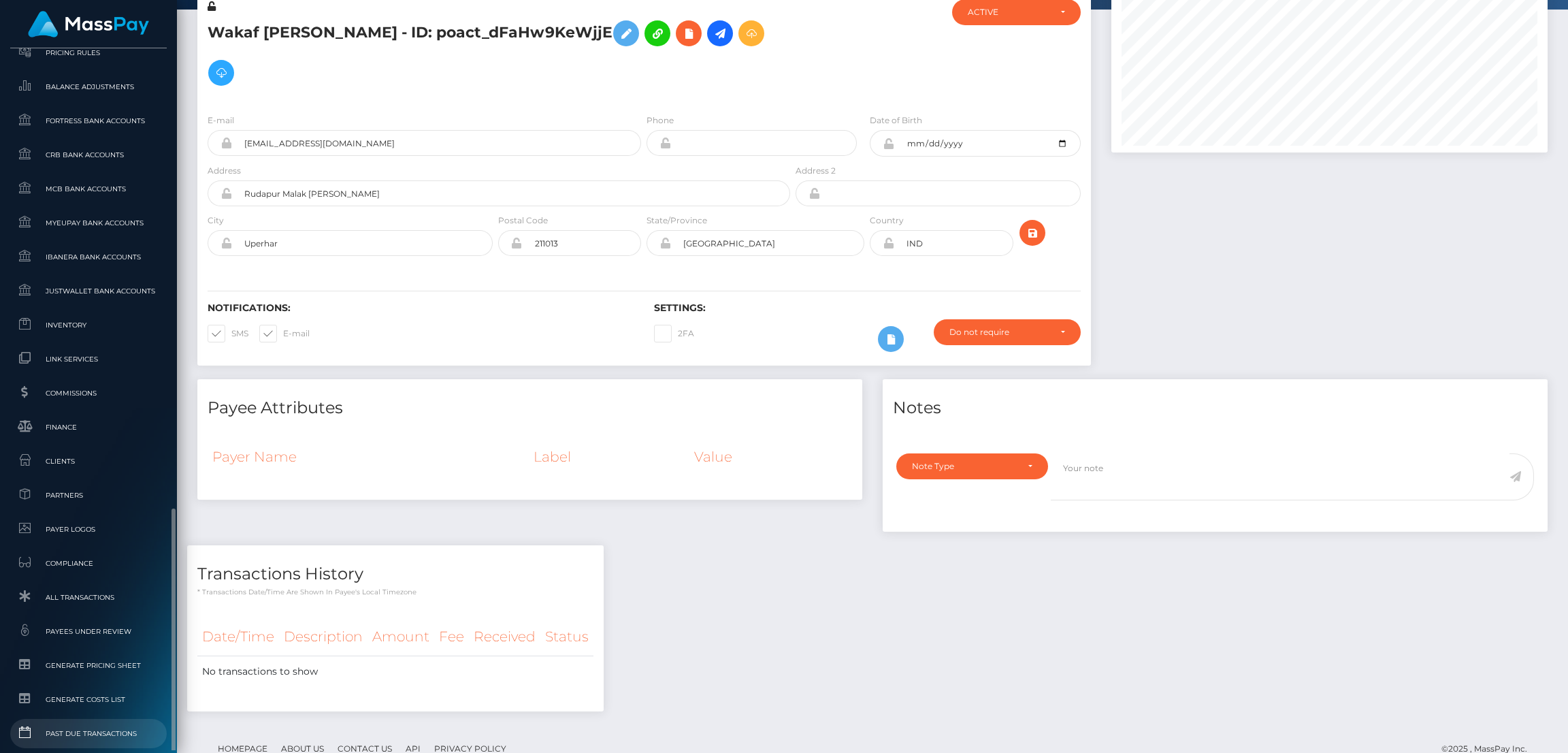
scroll to position [717, 0]
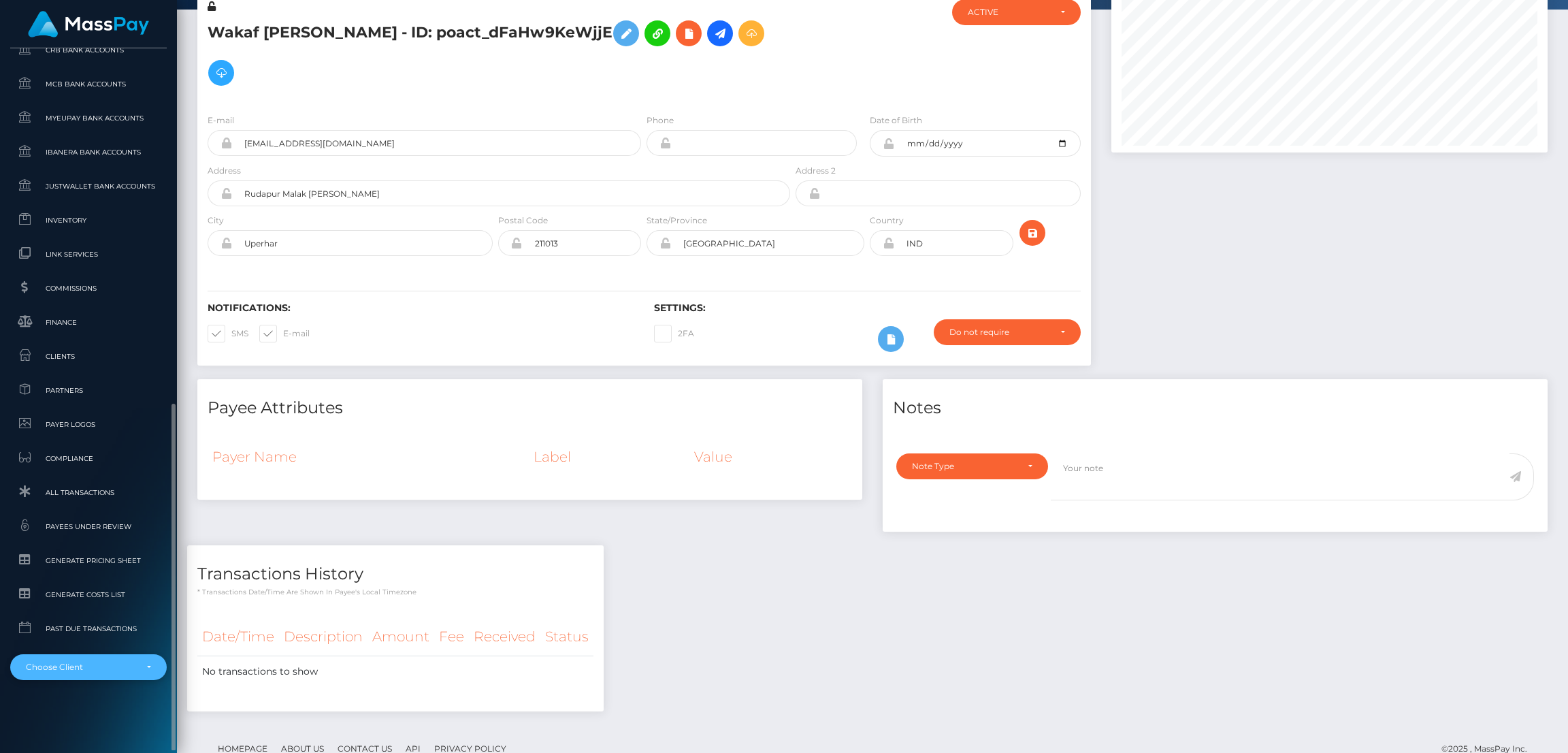
click at [108, 670] on div "Choose Client" at bounding box center [81, 667] width 110 height 10
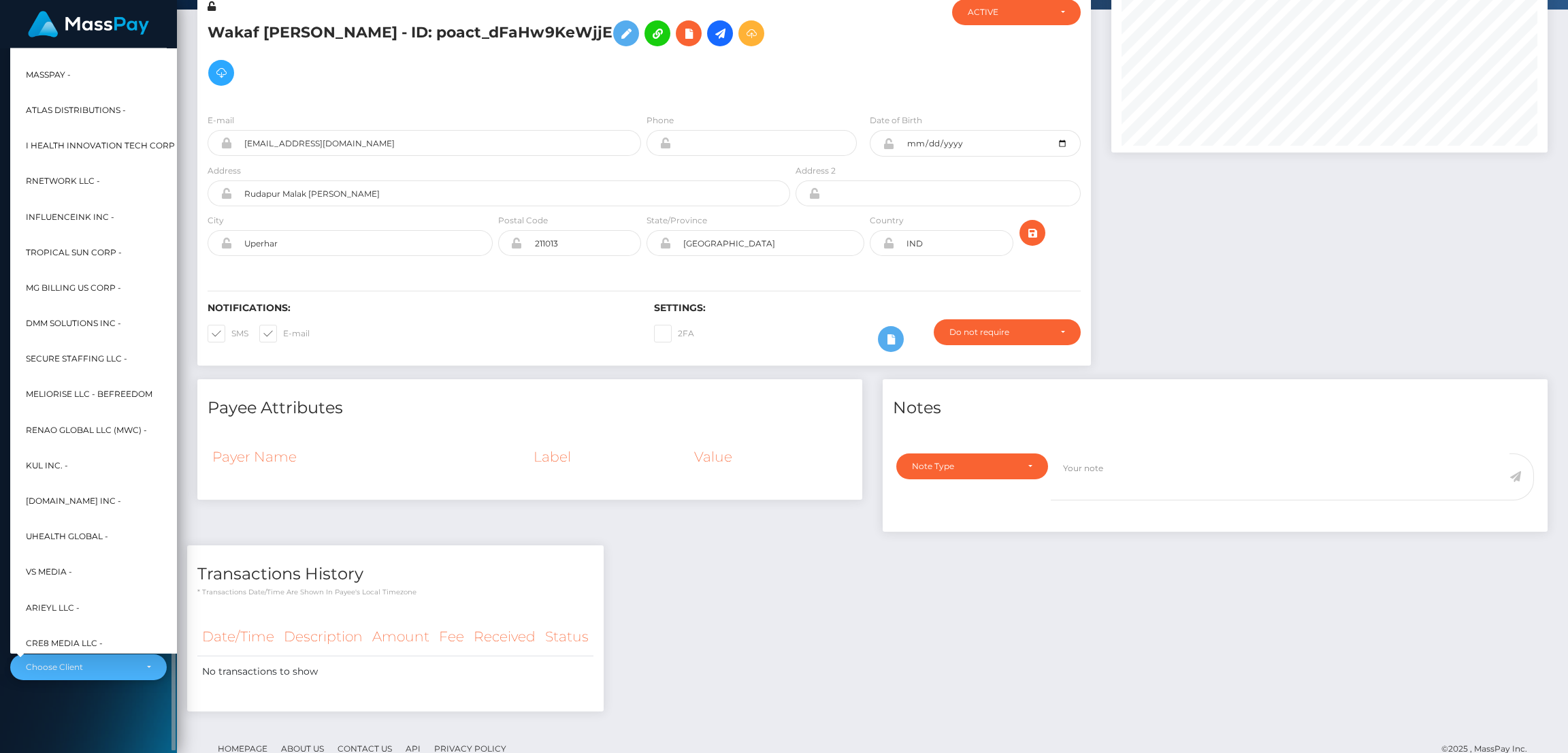
scroll to position [328, 0]
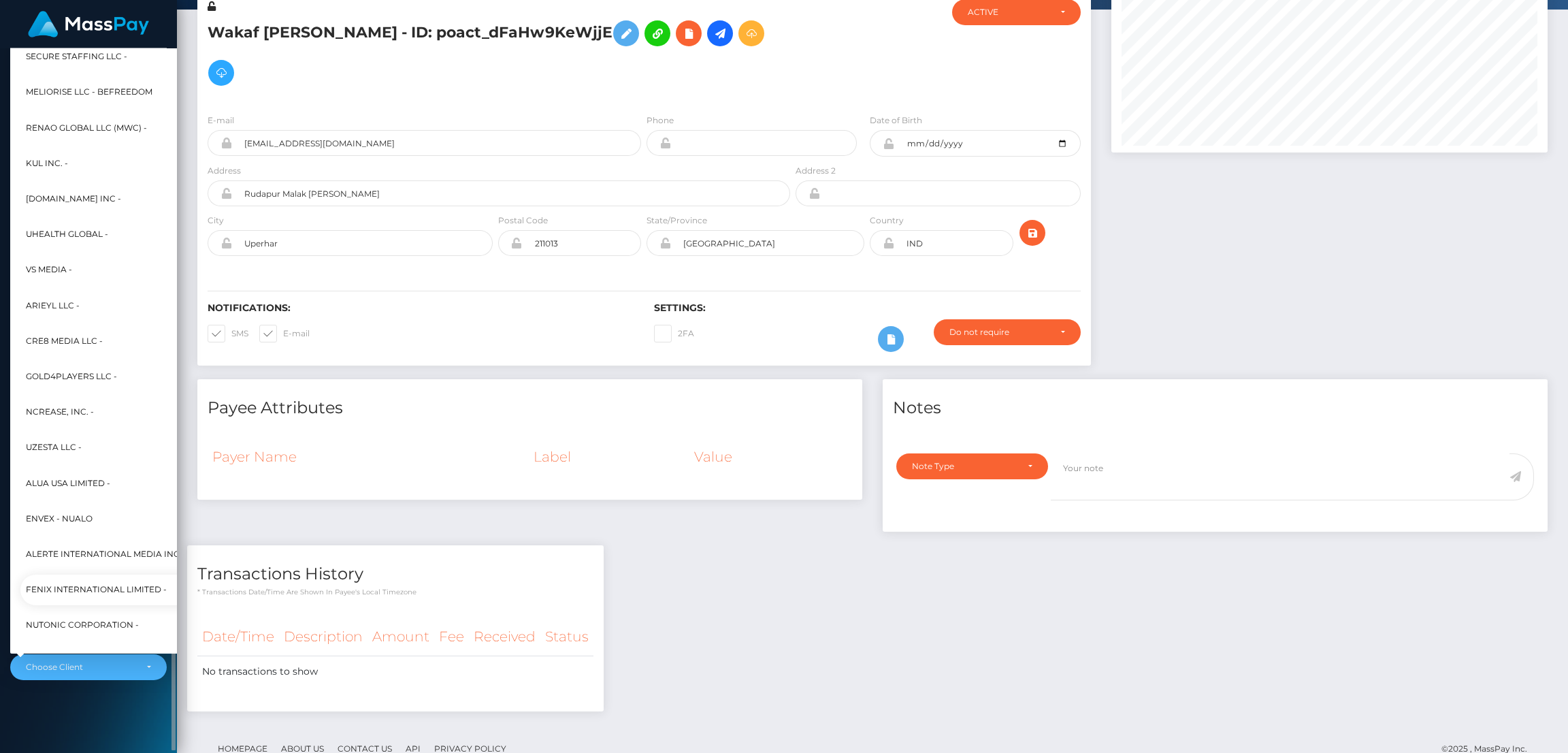
click at [111, 584] on span "Fenix International Limited -" at bounding box center [96, 589] width 141 height 18
select select "26"
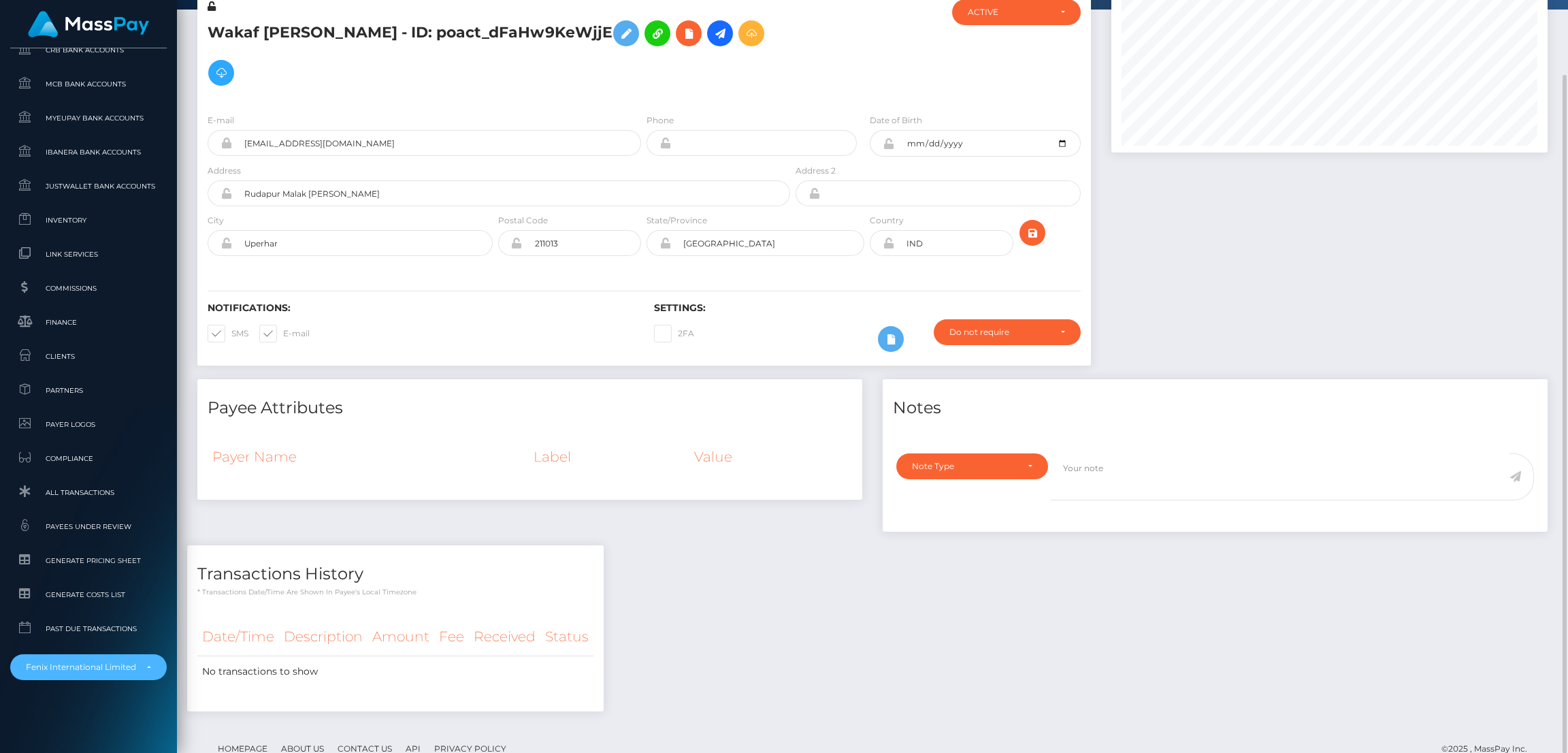
scroll to position [0, 0]
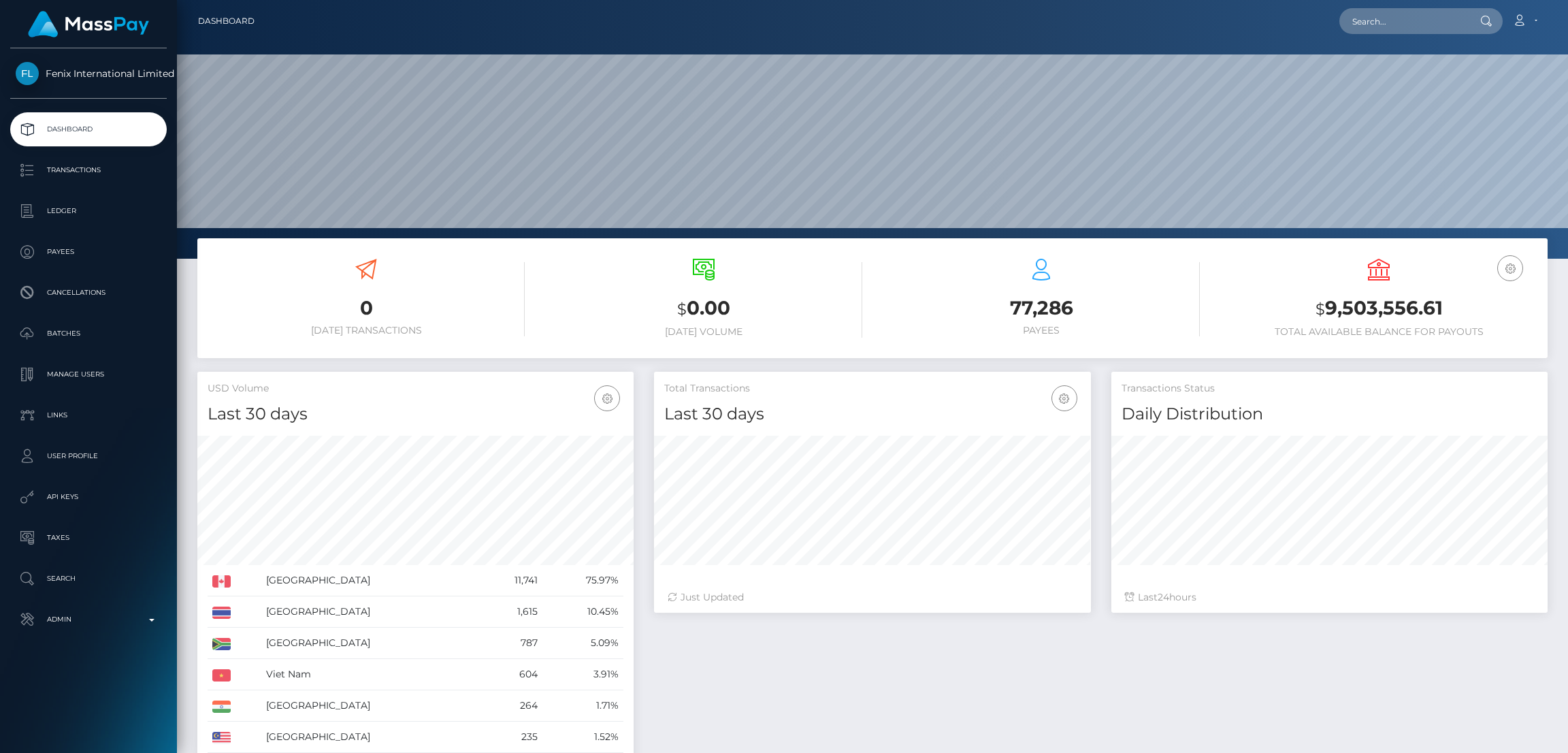
scroll to position [242, 436]
